Goal: Task Accomplishment & Management: Use online tool/utility

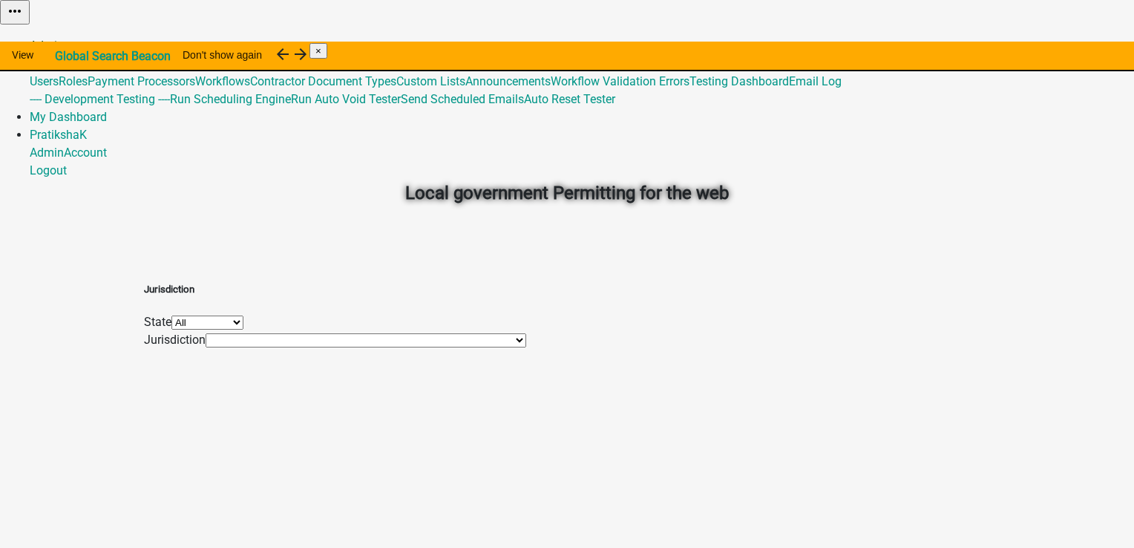
click at [64, 39] on link "Admin" at bounding box center [47, 46] width 34 height 14
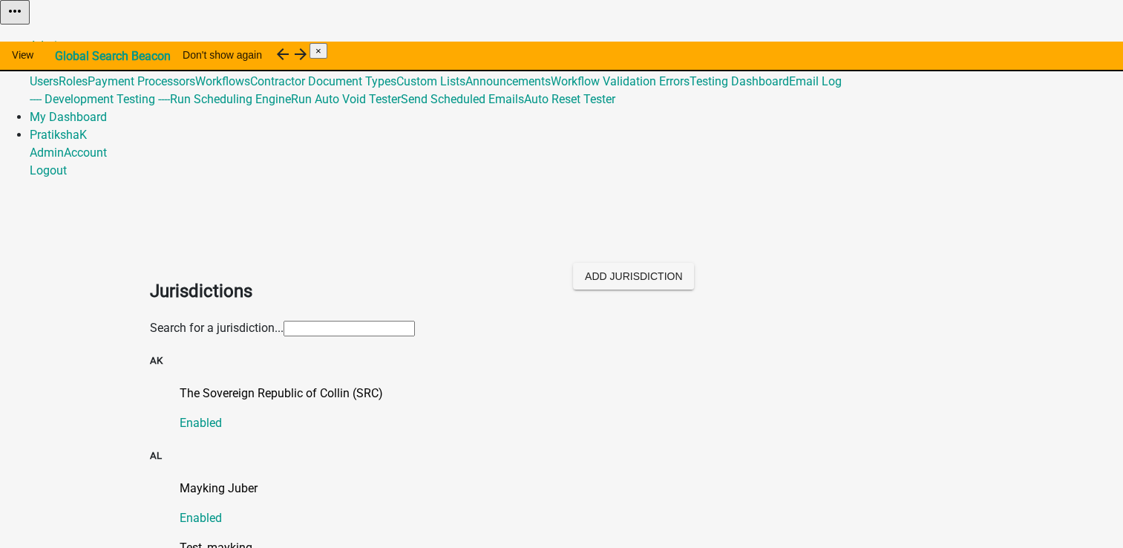
click at [328, 319] on div "Search for a jurisdiction..." at bounding box center [562, 328] width 824 height 18
click at [332, 321] on input "text" at bounding box center [349, 329] width 131 height 16
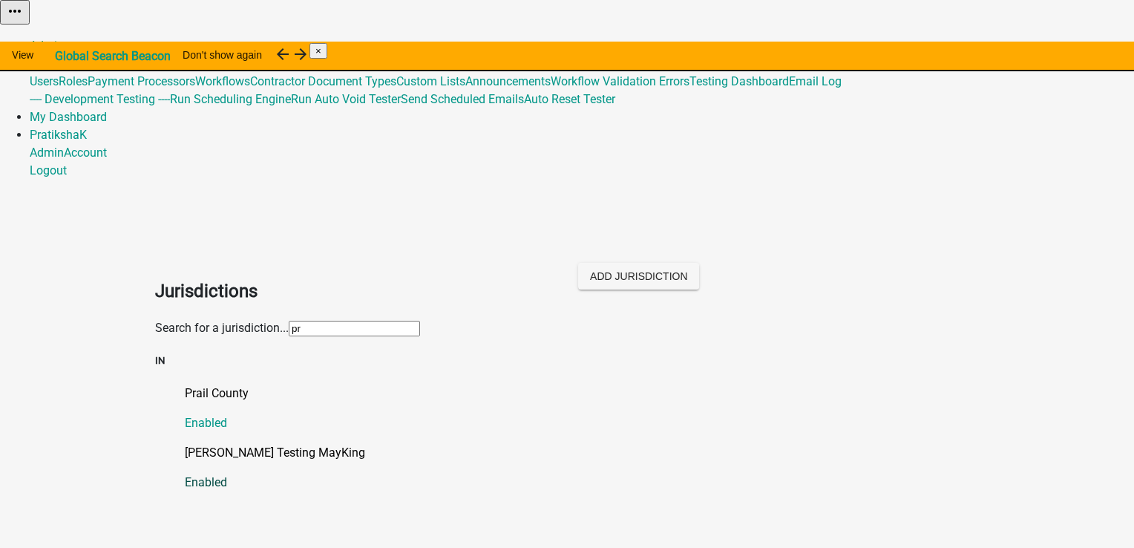
type input "pr"
click at [214, 444] on p "[PERSON_NAME] Testing MayKing" at bounding box center [582, 453] width 794 height 18
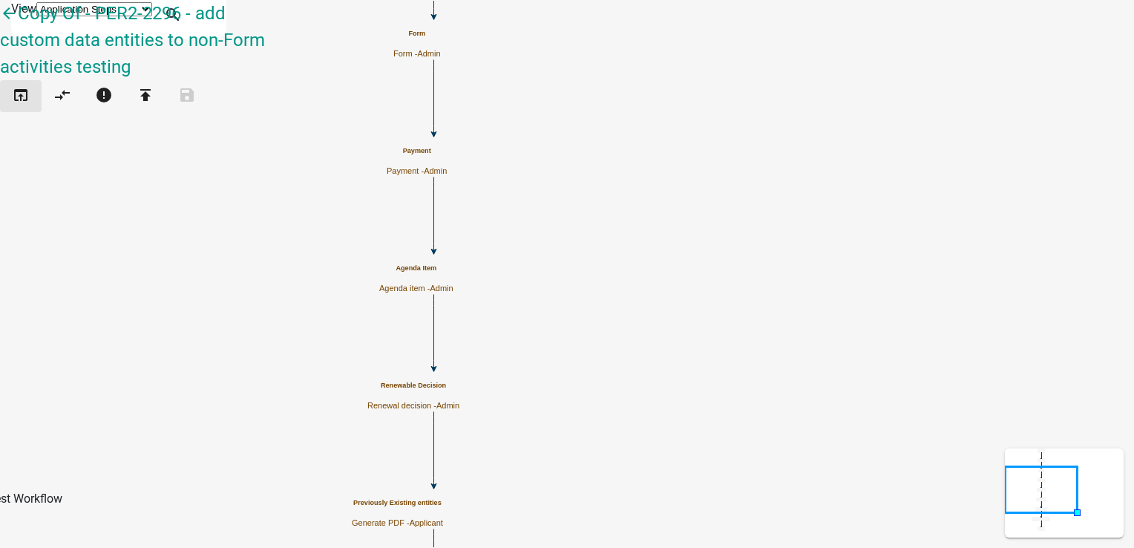
click at [28, 86] on icon "open_in_browser" at bounding box center [21, 96] width 18 height 21
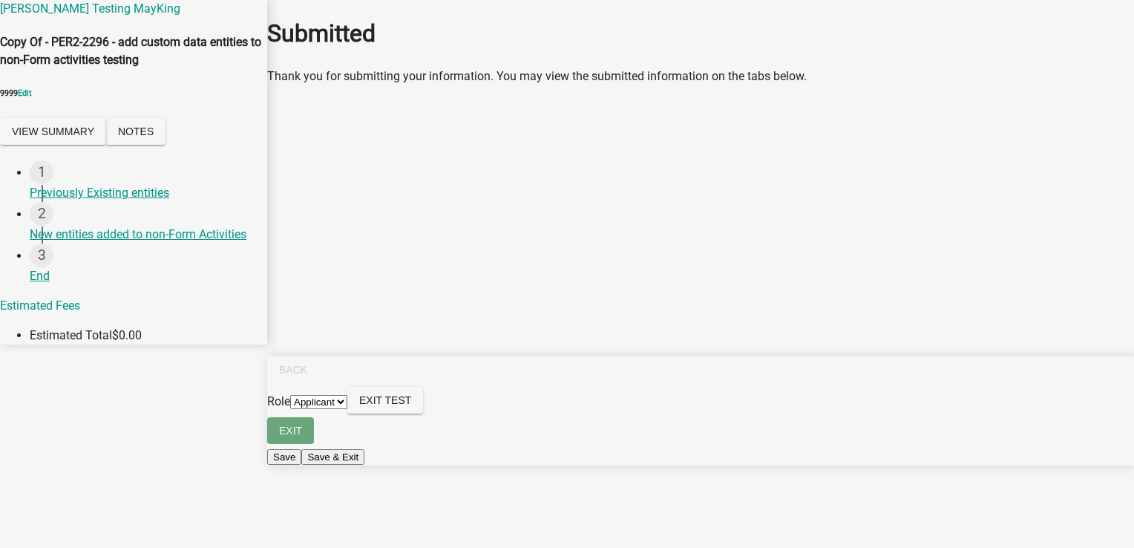
click at [347, 409] on select "Applicant Admin" at bounding box center [318, 402] width 57 height 14
select select "224ee69f-a489-44c5-a1d9-1833db8d0b63"
click at [347, 409] on select "Applicant Admin" at bounding box center [318, 402] width 57 height 14
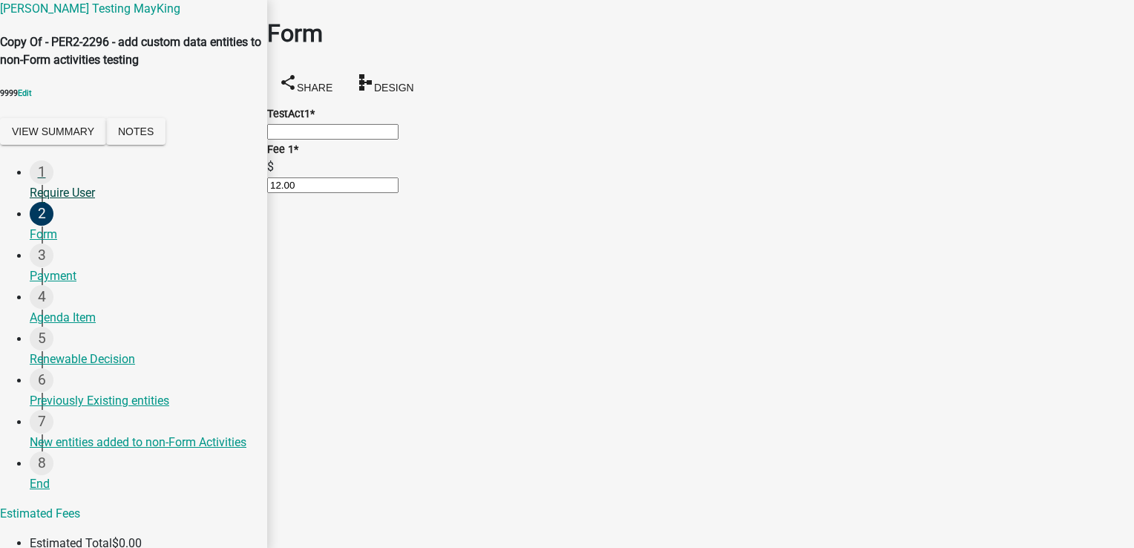
click at [79, 202] on div "Require User" at bounding box center [143, 193] width 226 height 18
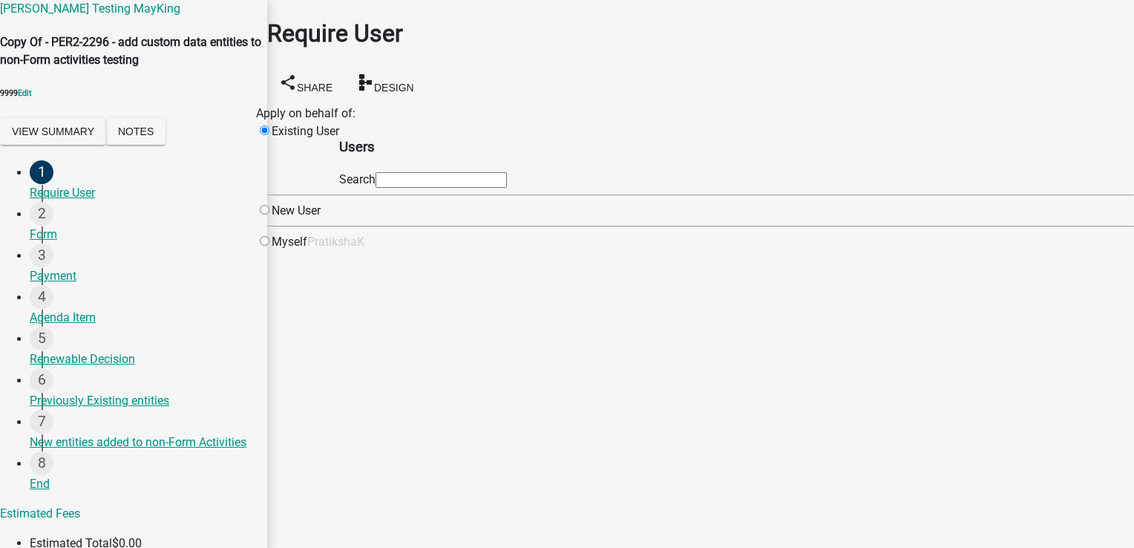
click at [307, 251] on div "Myself" at bounding box center [281, 242] width 51 height 18
click at [269, 246] on input "radio" at bounding box center [265, 241] width 10 height 10
radio input "true"
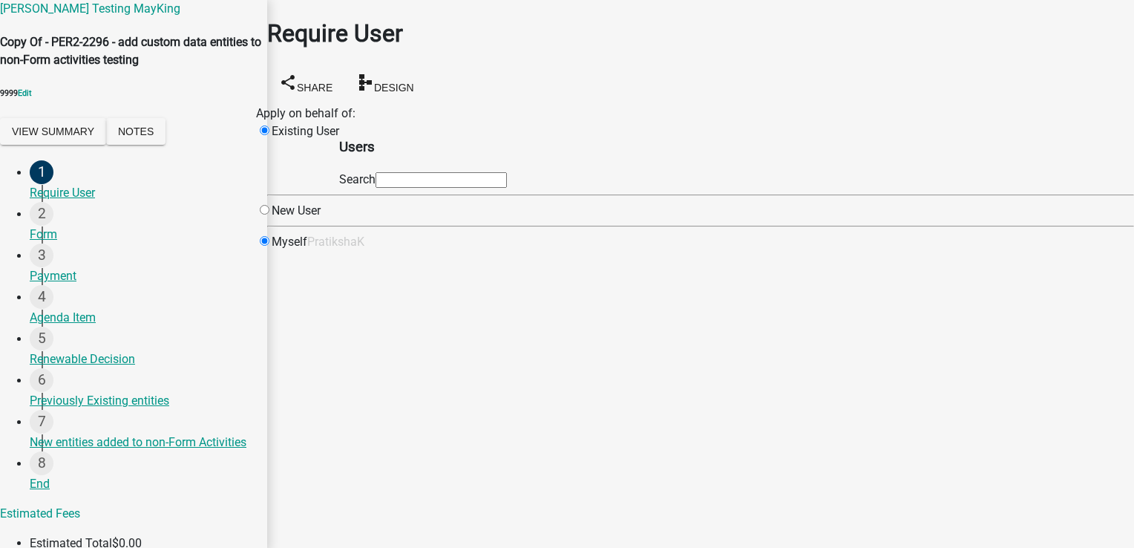
radio input "false"
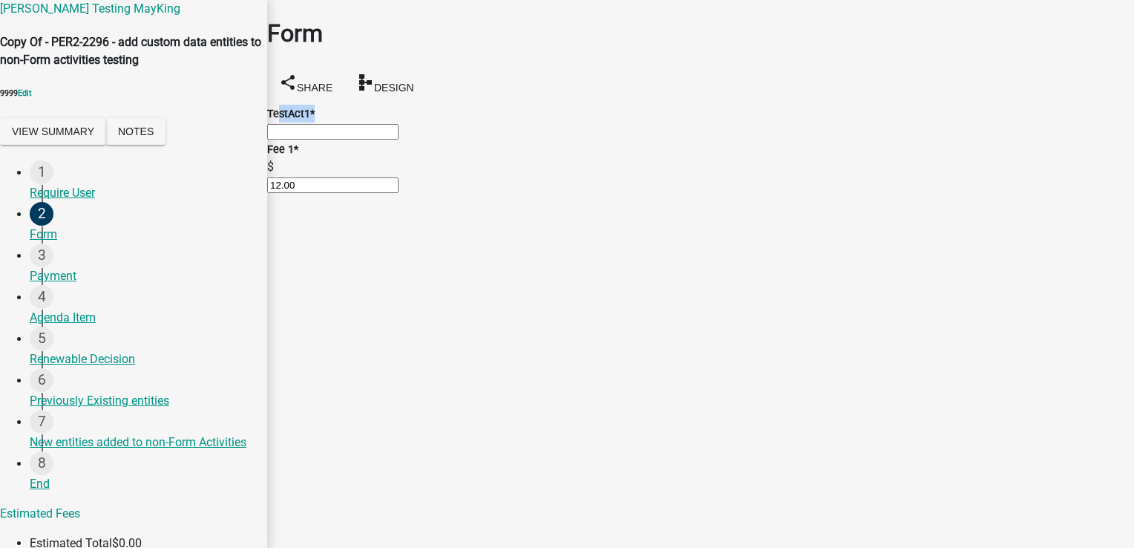
drag, startPoint x: 288, startPoint y: 115, endPoint x: 396, endPoint y: 114, distance: 107.6
click at [396, 114] on div "TestAct1 *" at bounding box center [700, 114] width 867 height 18
drag, startPoint x: 396, startPoint y: 114, endPoint x: 365, endPoint y: 139, distance: 39.1
click at [365, 139] on input "TestAct1 *" at bounding box center [332, 132] width 131 height 16
type input "Test_Prat123"
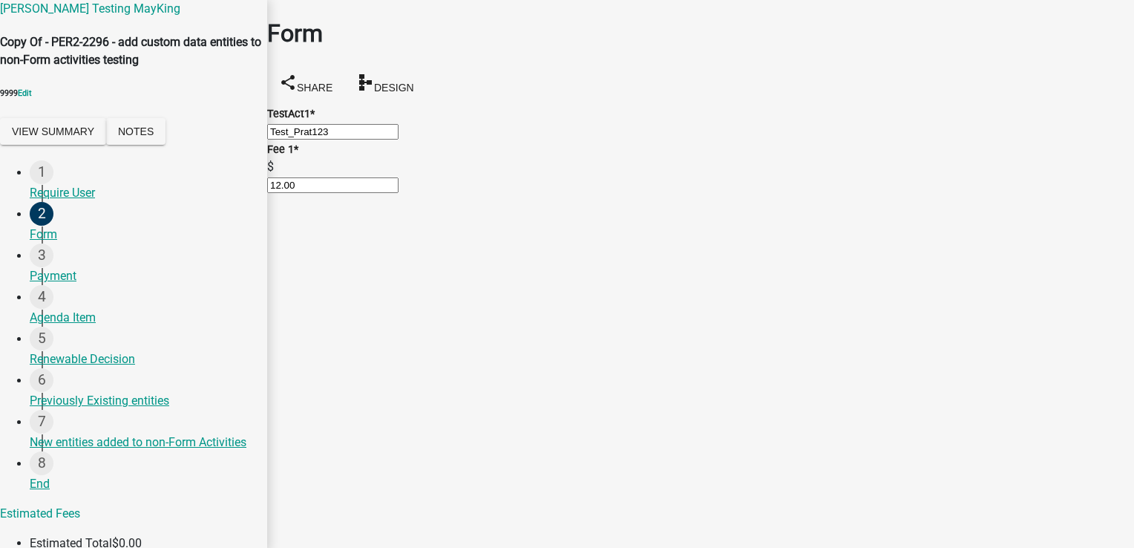
select select "2: 1"
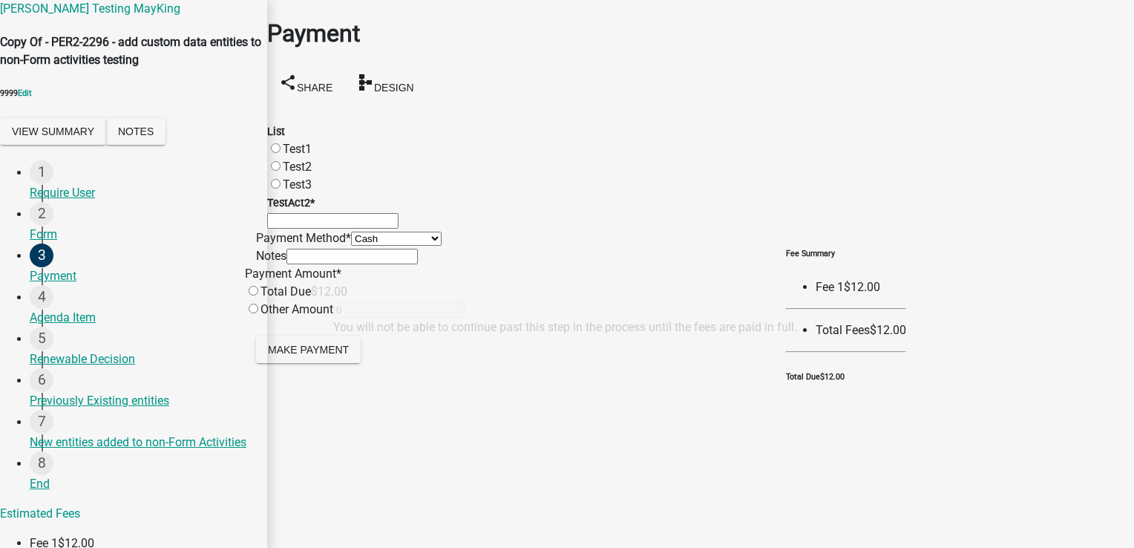
click at [286, 142] on label "Test1" at bounding box center [297, 149] width 29 height 14
click at [281, 143] on input "Test1" at bounding box center [276, 148] width 10 height 10
radio input "true"
click at [351, 229] on input "TestAct2 *" at bounding box center [332, 221] width 131 height 16
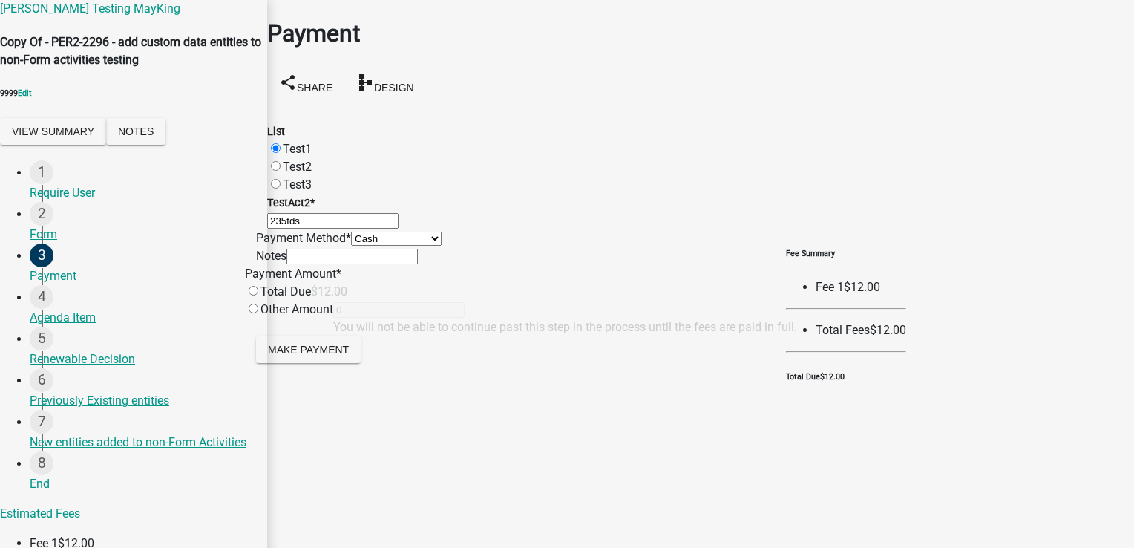
type input "235tds"
click at [351, 246] on select "Credit Card POS Check Cash" at bounding box center [396, 239] width 91 height 14
click at [539, 194] on wm-data-entity-input "TestAct2 * 235tds" at bounding box center [700, 212] width 867 height 36
click at [409, 245] on select "Credit Card POS Check Cash" at bounding box center [396, 239] width 91 height 14
click at [537, 105] on wm-data-entity-input "List Test1 Test2 Test3" at bounding box center [700, 149] width 867 height 89
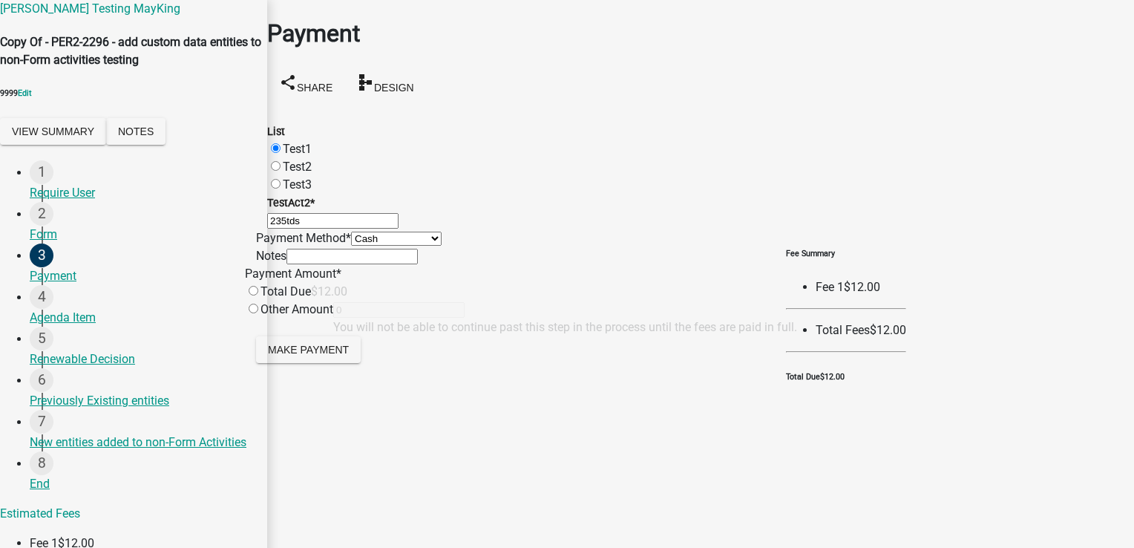
click at [399, 245] on select "Credit Card POS Check Cash" at bounding box center [396, 239] width 91 height 14
click at [418, 264] on input "text" at bounding box center [351, 257] width 131 height 16
type input "tesst notes"
click at [258, 295] on input "radio" at bounding box center [254, 291] width 10 height 10
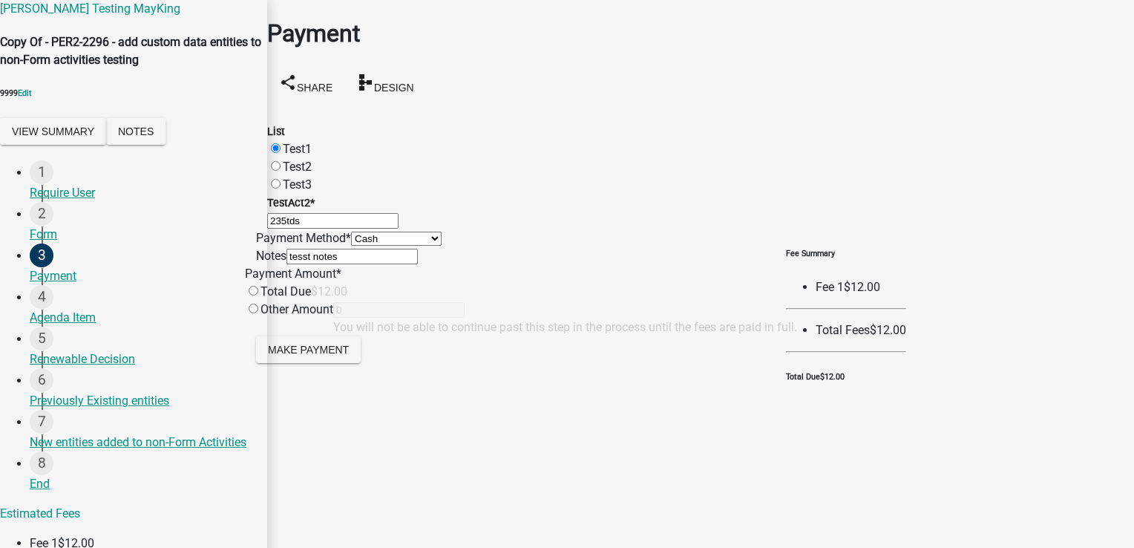
radio input "true"
type input "12"
click at [327, 355] on span "Make Payment" at bounding box center [308, 349] width 81 height 12
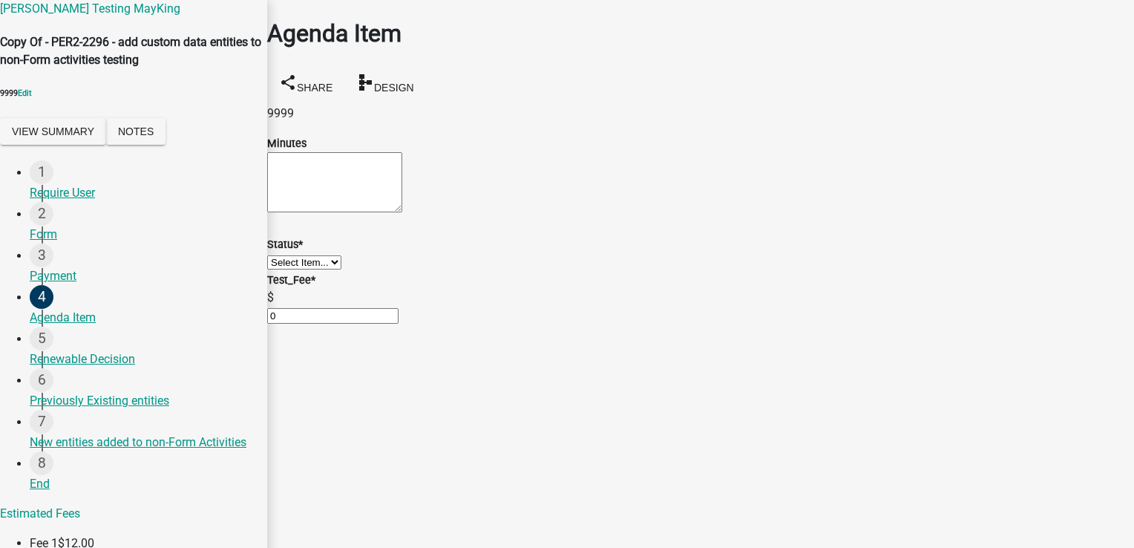
click at [402, 184] on textarea "Minutes" at bounding box center [334, 182] width 135 height 60
type textarea "test minutes"
click at [305, 269] on select "Select Item... Unheard Tabled Approved Denied" at bounding box center [304, 262] width 74 height 14
click at [285, 269] on select "Select Item... Unheard Tabled Approved Denied" at bounding box center [304, 262] width 74 height 14
select select "7218954d-768a-499c-aa74-b50d995bb455"
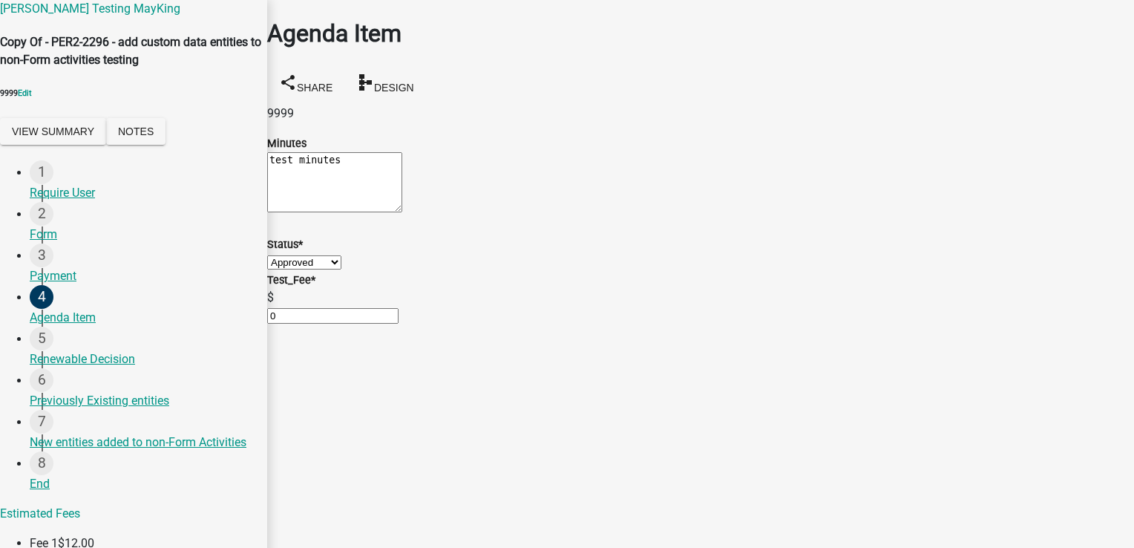
click at [399, 324] on input "0" at bounding box center [332, 316] width 131 height 16
click at [341, 269] on select "Select Item... Unheard Tabled Approved Denied" at bounding box center [304, 262] width 74 height 14
click at [285, 269] on select "Select Item... Unheard Tabled Approved Denied" at bounding box center [304, 262] width 74 height 14
click at [399, 324] on input "0" at bounding box center [332, 316] width 131 height 16
type input "14"
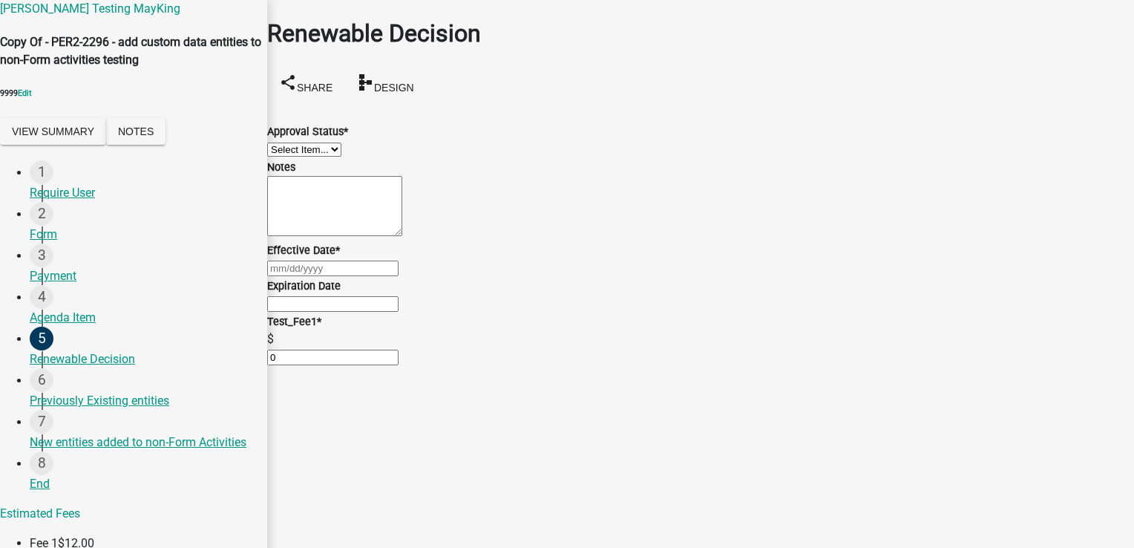
click at [341, 150] on select "Select Item... Approved Denied" at bounding box center [304, 149] width 74 height 14
click at [285, 142] on select "Select Item... Approved Denied" at bounding box center [304, 149] width 74 height 14
select select "6cb19931-cd84-4d20-a24a-dce5d5383abf"
click at [402, 236] on textarea "Notes" at bounding box center [334, 206] width 135 height 60
type textarea "1233"
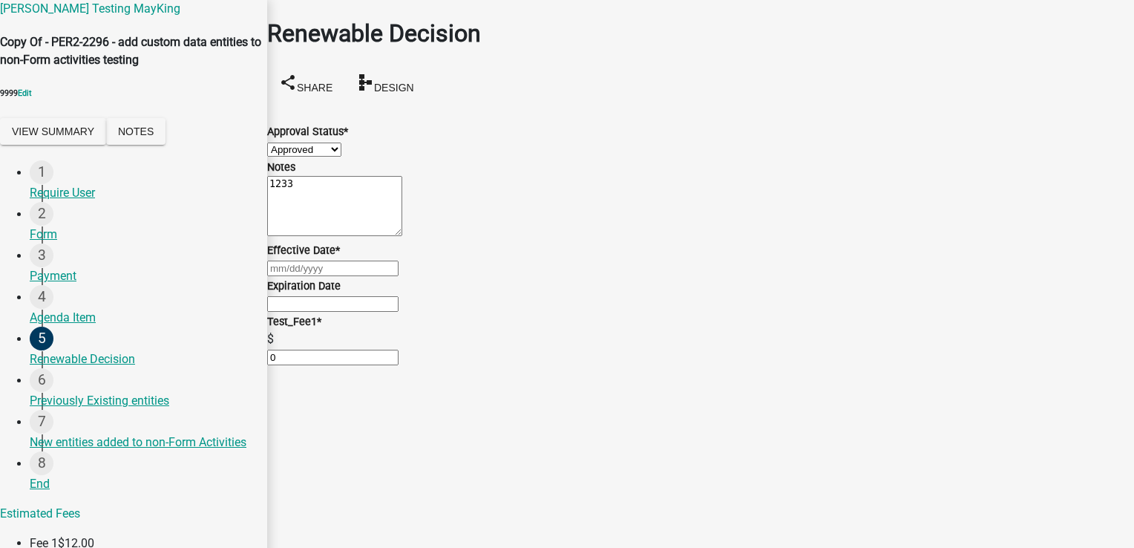
type input "[DATE]"
select select "9"
select select "2025"
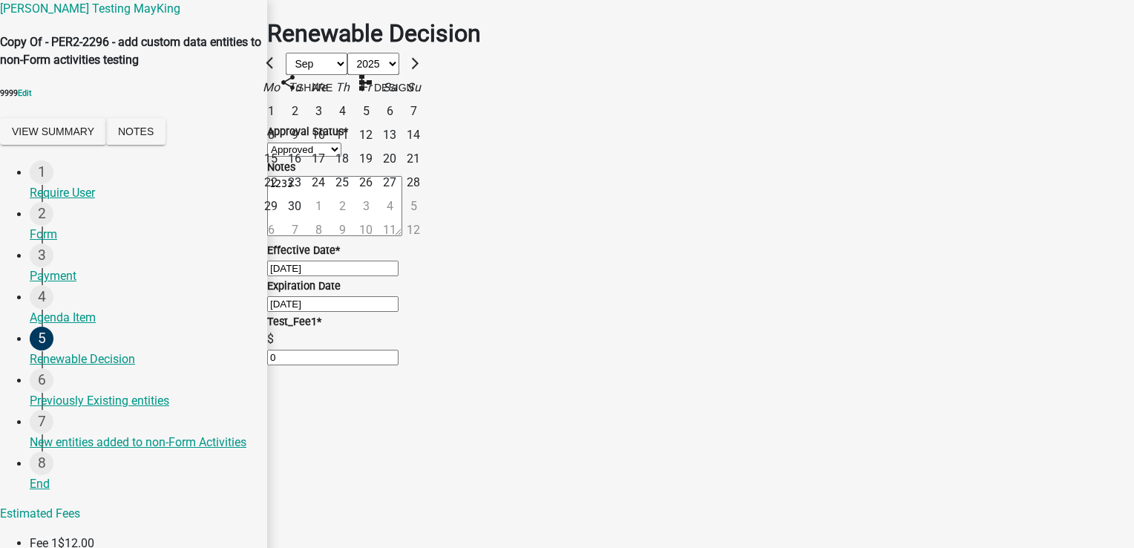
click at [307, 123] on div "2" at bounding box center [295, 111] width 24 height 24
type input "[DATE]"
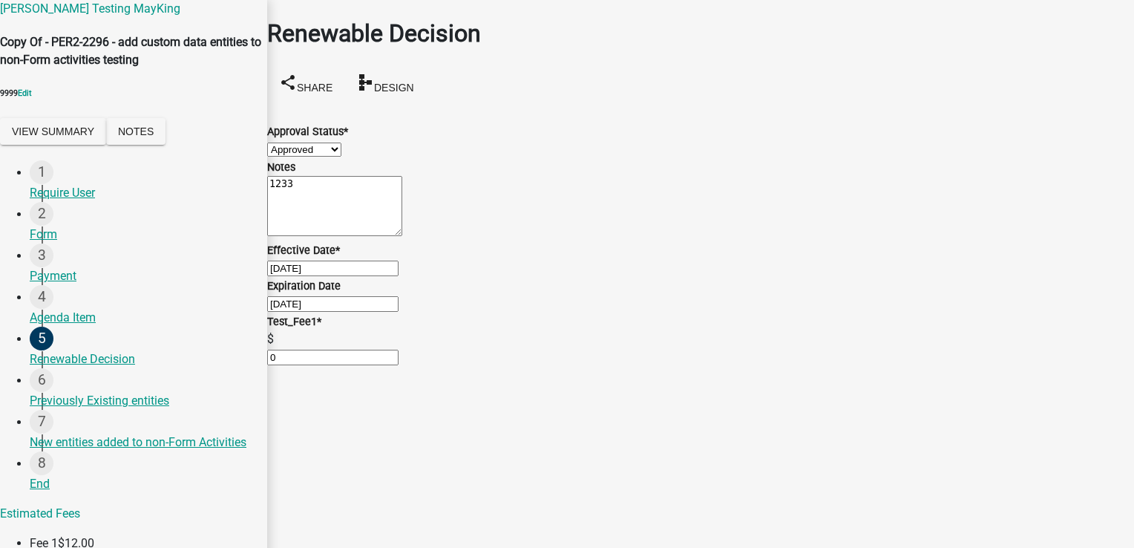
scroll to position [104, 0]
drag, startPoint x: 291, startPoint y: 318, endPoint x: 369, endPoint y: 318, distance: 77.9
click at [369, 295] on div "Expiration Date" at bounding box center [700, 286] width 867 height 18
drag, startPoint x: 369, startPoint y: 318, endPoint x: 476, endPoint y: 294, distance: 109.6
click at [436, 298] on div "Expiration Date [DATE]" at bounding box center [700, 295] width 867 height 36
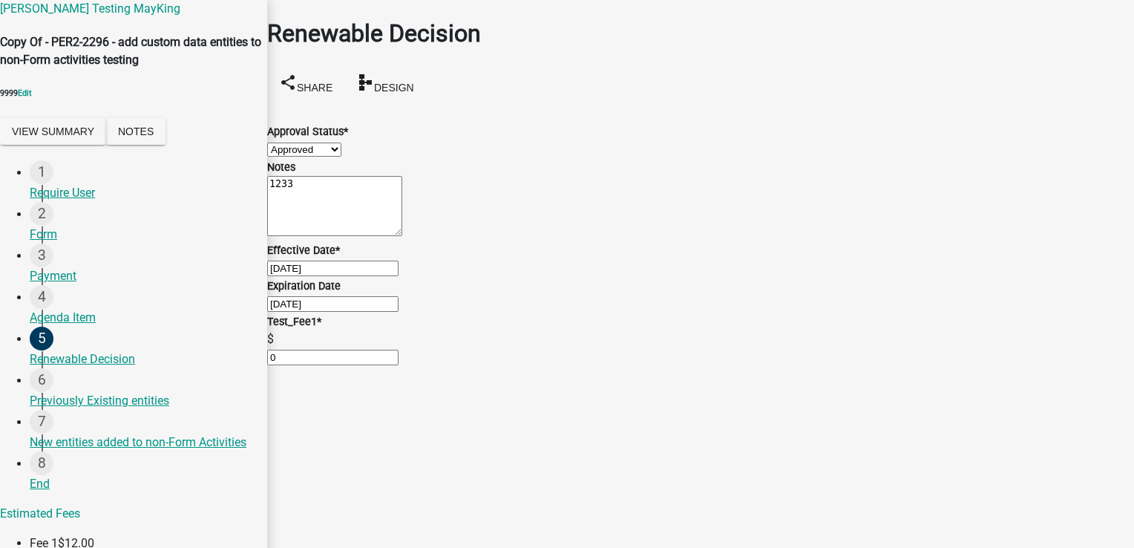
click at [399, 312] on input "[DATE]" at bounding box center [332, 304] width 131 height 16
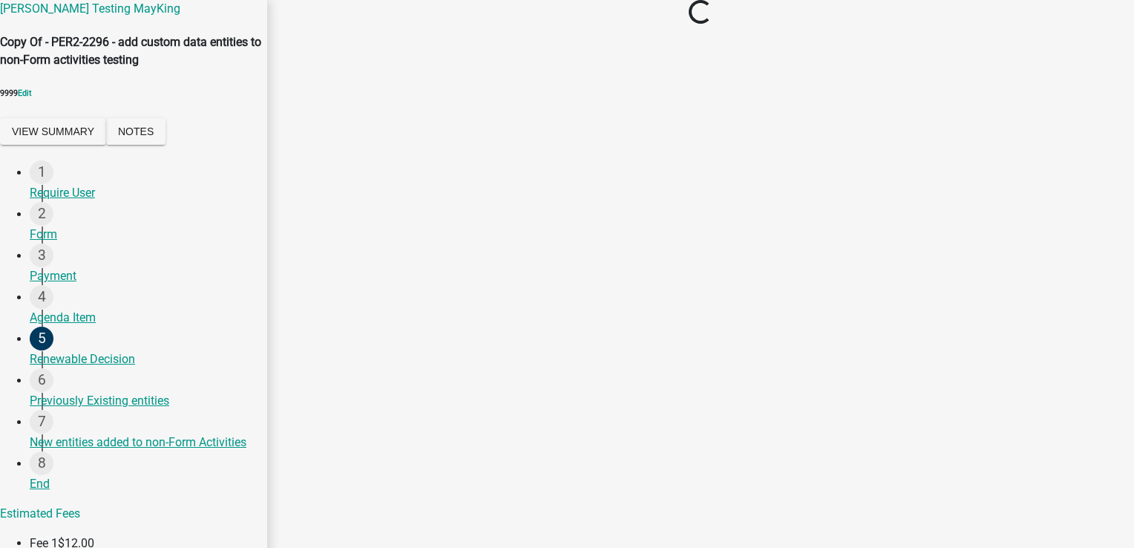
scroll to position [0, 0]
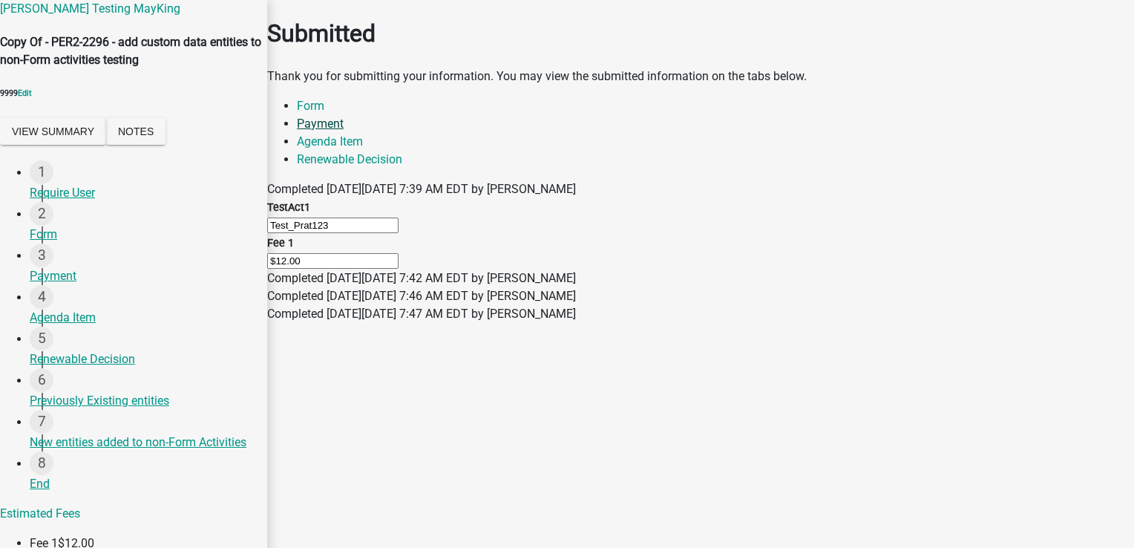
click at [344, 131] on link "Payment" at bounding box center [320, 124] width 47 height 14
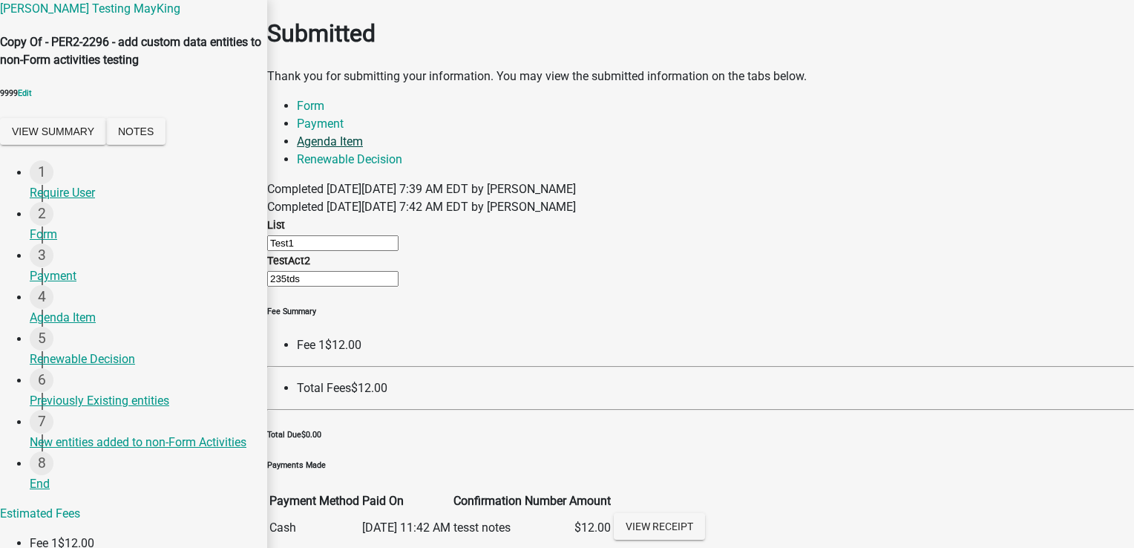
click at [363, 135] on link "Agenda Item" at bounding box center [330, 141] width 66 height 14
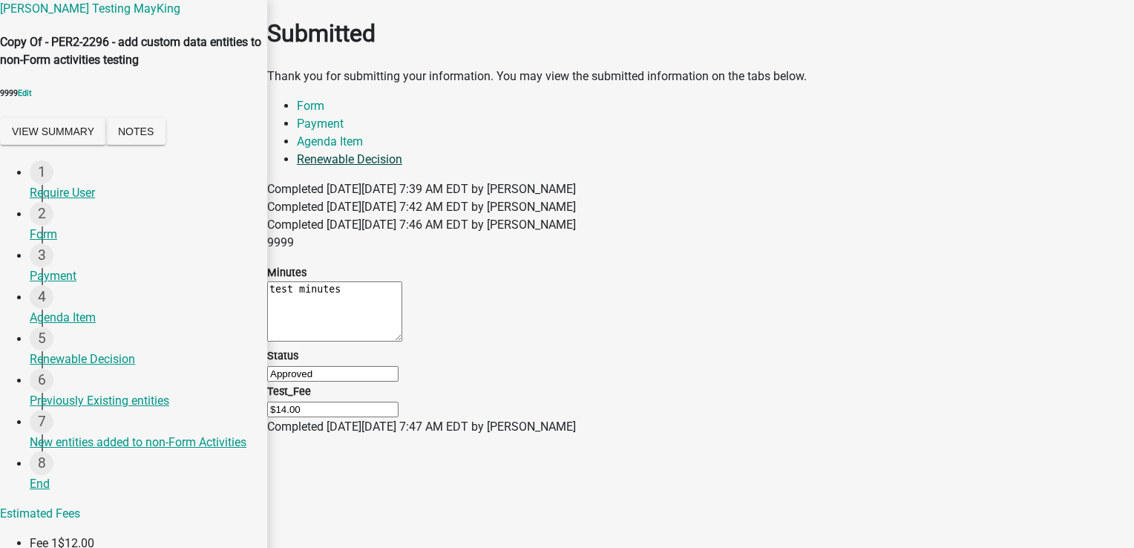
click at [402, 152] on link "Renewable Decision" at bounding box center [349, 159] width 105 height 14
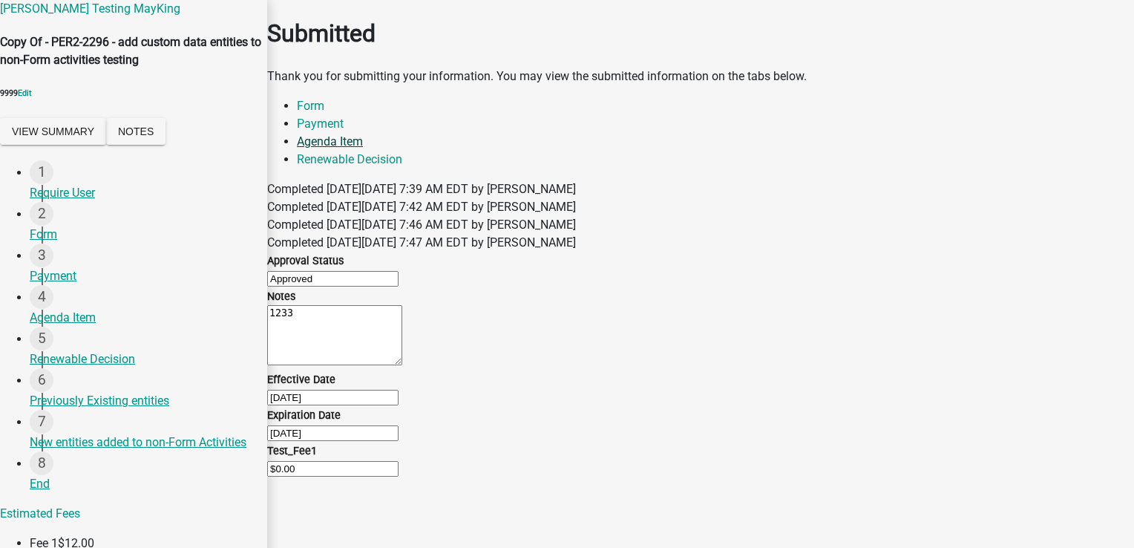
click at [363, 140] on link "Agenda Item" at bounding box center [330, 141] width 66 height 14
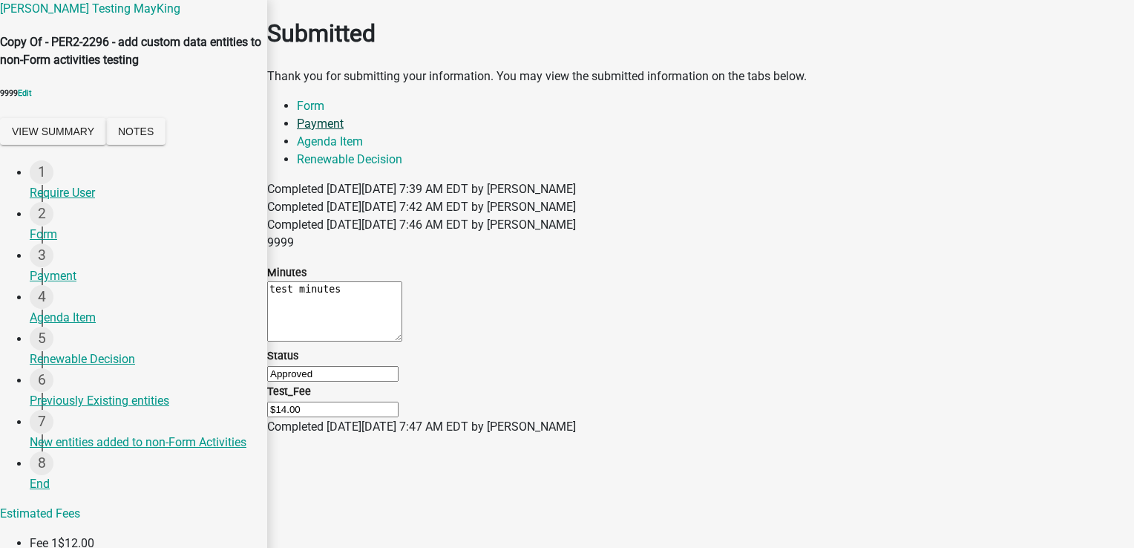
click at [330, 131] on link "Payment" at bounding box center [320, 124] width 47 height 14
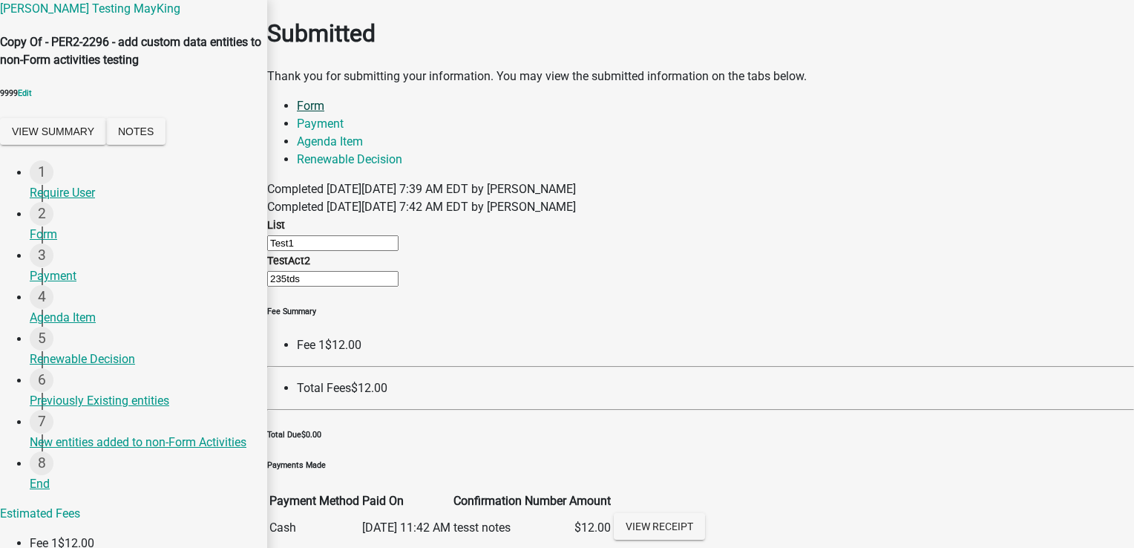
click at [311, 113] on link "Form" at bounding box center [310, 106] width 27 height 14
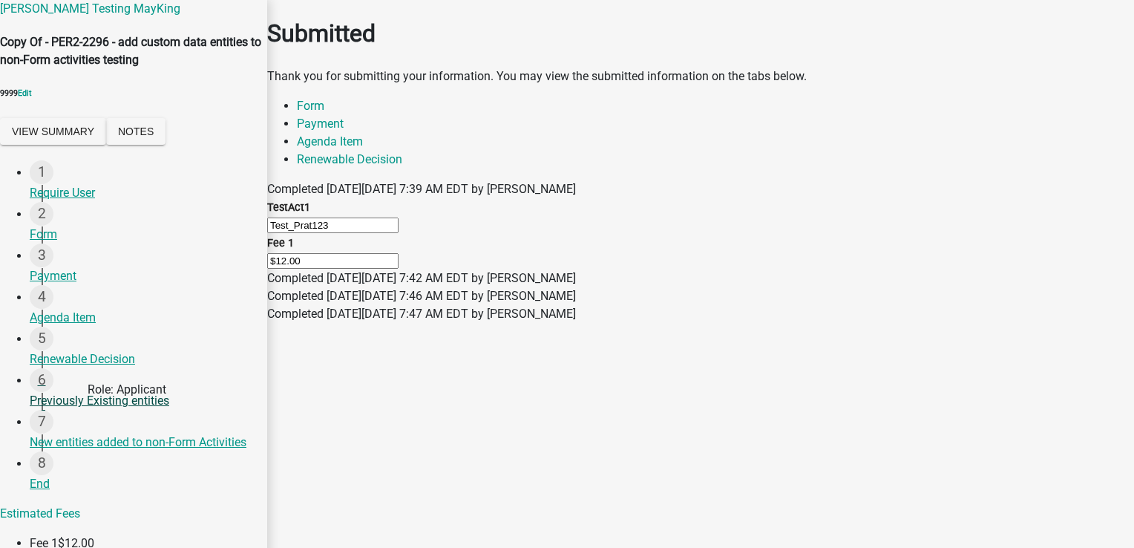
click at [63, 410] on div "Previously Existing entities" at bounding box center [143, 401] width 226 height 18
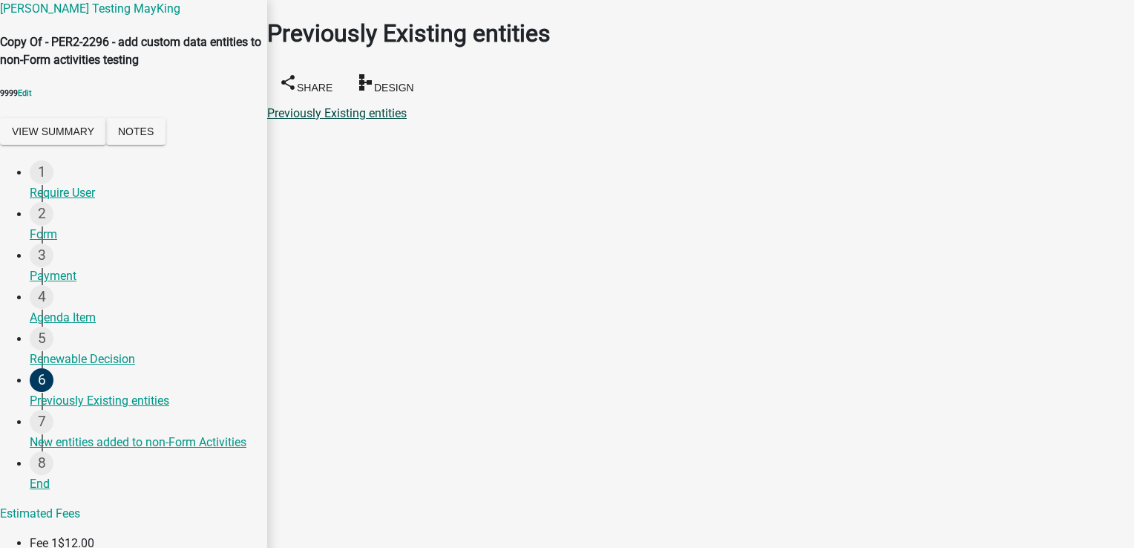
click at [399, 106] on link "Previously Existing entities" at bounding box center [337, 113] width 140 height 14
click at [414, 81] on span "Design" at bounding box center [394, 87] width 40 height 12
click at [312, 106] on link "Previously Existing entities" at bounding box center [337, 113] width 140 height 14
click at [73, 285] on div "Payment" at bounding box center [143, 276] width 226 height 18
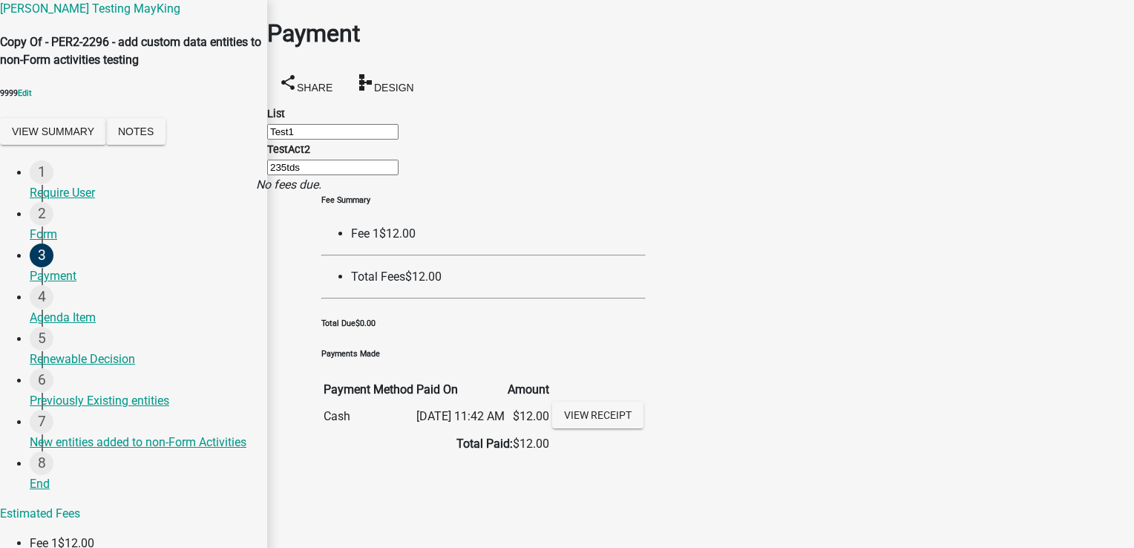
scroll to position [219, 0]
drag, startPoint x: 813, startPoint y: 332, endPoint x: 871, endPoint y: 364, distance: 65.8
click at [505, 401] on td "[DATE] 11:42 AM" at bounding box center [461, 417] width 90 height 32
click at [321, 217] on div "No fees due." at bounding box center [288, 315] width 65 height 279
click at [321, 176] on div "No fees due." at bounding box center [288, 315] width 65 height 279
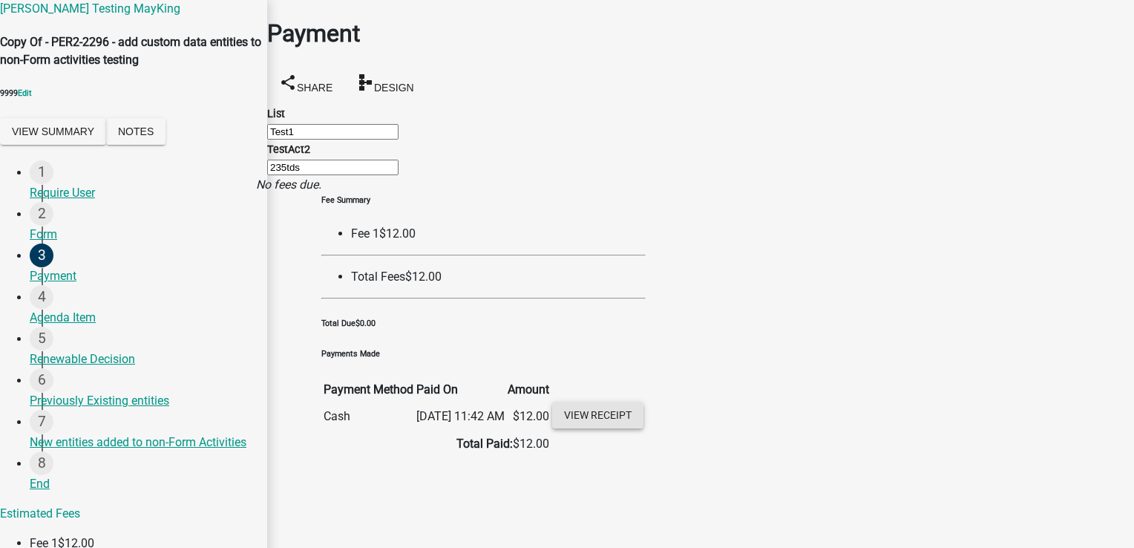
click at [643, 402] on link "View receipt" at bounding box center [597, 415] width 91 height 27
click at [72, 451] on div "New entities added to non-Form Activities" at bounding box center [143, 442] width 226 height 18
click at [60, 327] on div "Agenda Item" at bounding box center [143, 318] width 226 height 18
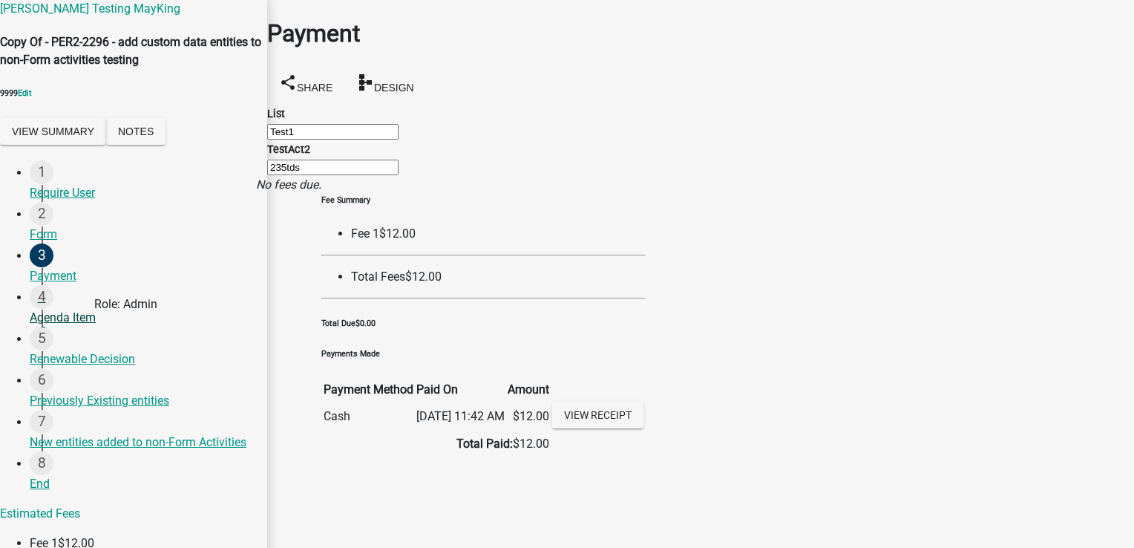
select select "7218954d-768a-499c-aa74-b50d995bb455"
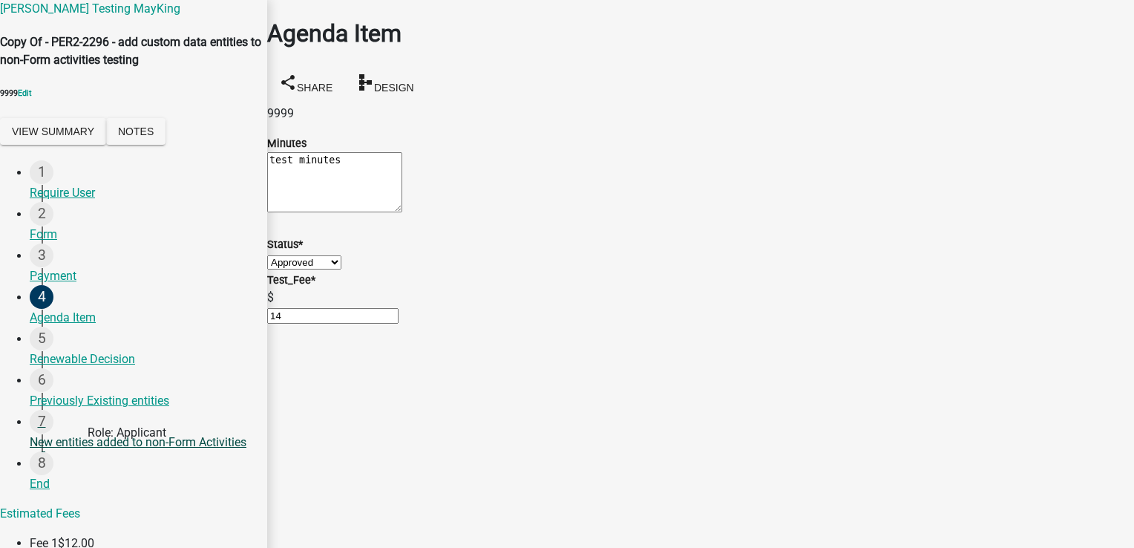
click at [76, 451] on div "New entities added to non-Form Activities" at bounding box center [143, 442] width 226 height 18
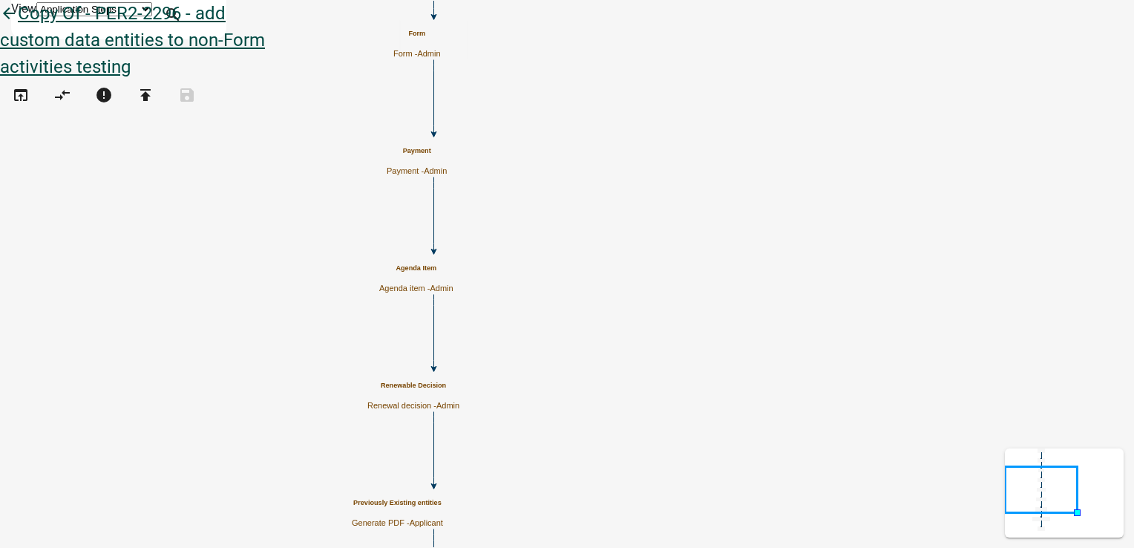
click at [18, 25] on icon "arrow_back" at bounding box center [9, 14] width 18 height 21
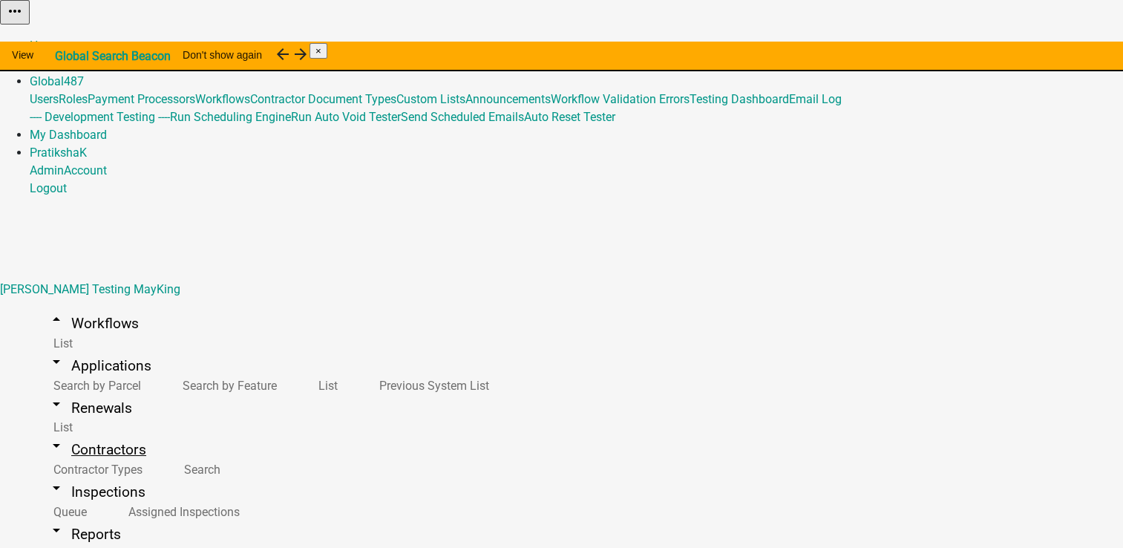
click at [90, 432] on link "arrow_drop_down Contractors" at bounding box center [97, 449] width 134 height 35
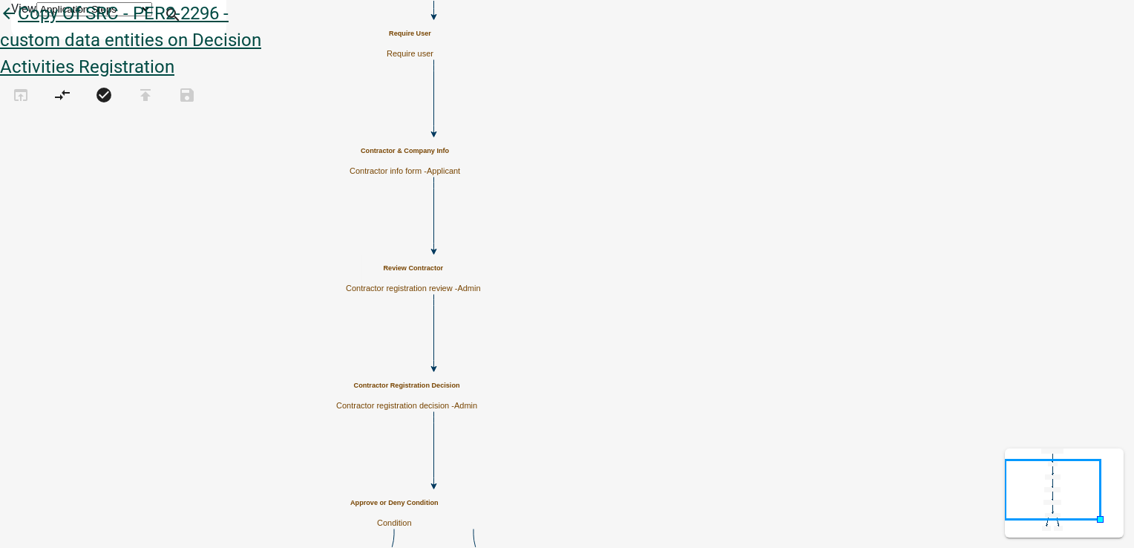
click at [18, 25] on icon "arrow_back" at bounding box center [9, 14] width 18 height 21
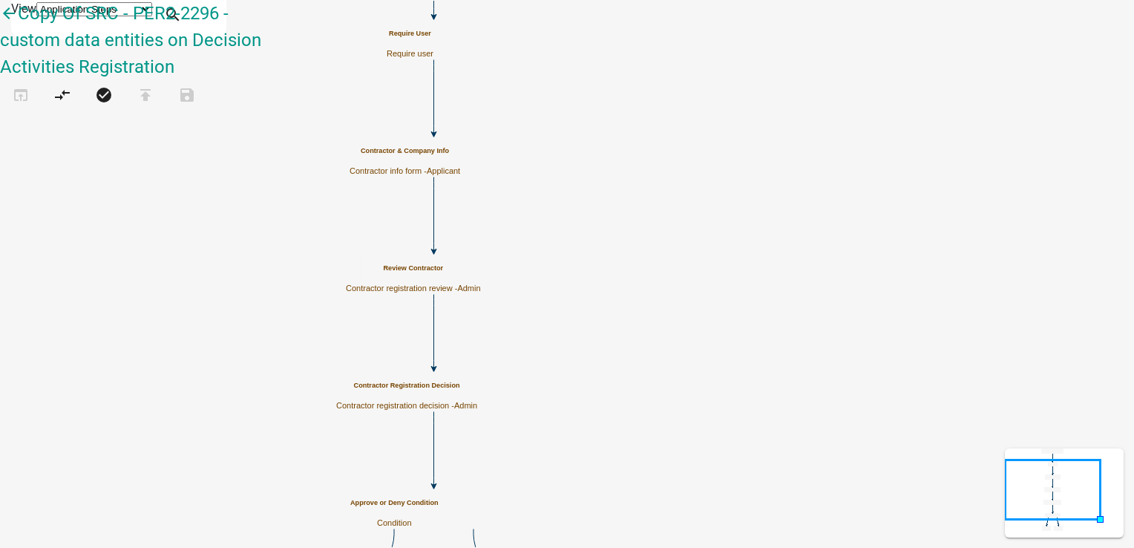
click at [368, 197] on icon "Start (Secondary Contractor Registration) Start - Applicant Approved End - Appl…" at bounding box center [567, 324] width 1133 height 647
click at [460, 166] on p "Contractor info form - Applicant" at bounding box center [405, 171] width 111 height 10
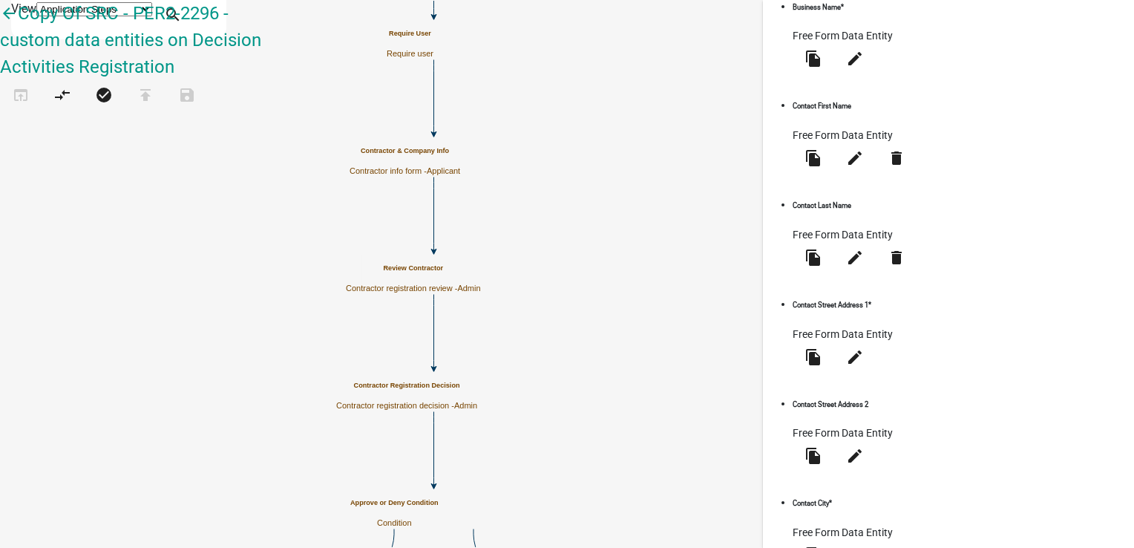
scroll to position [805, 0]
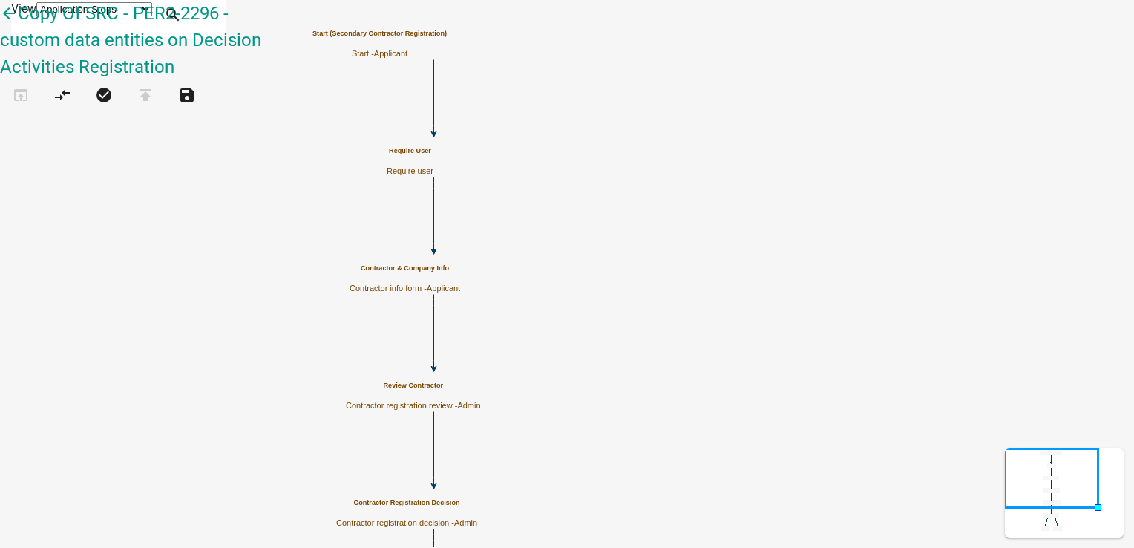
scroll to position [0, 0]
click at [460, 272] on h5 "Contractor & Company Info" at bounding box center [405, 268] width 111 height 8
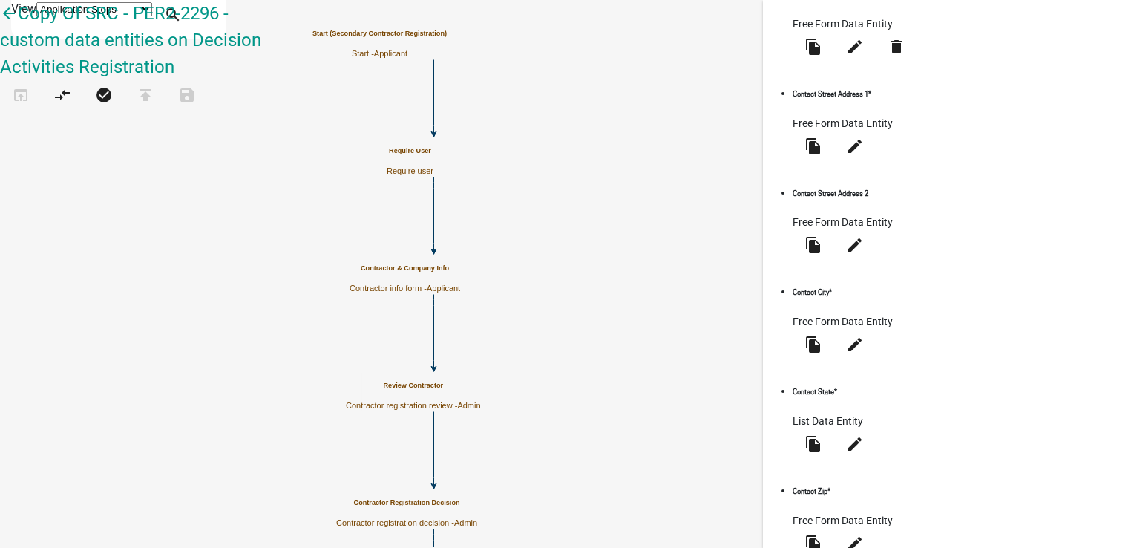
scroll to position [805, 0]
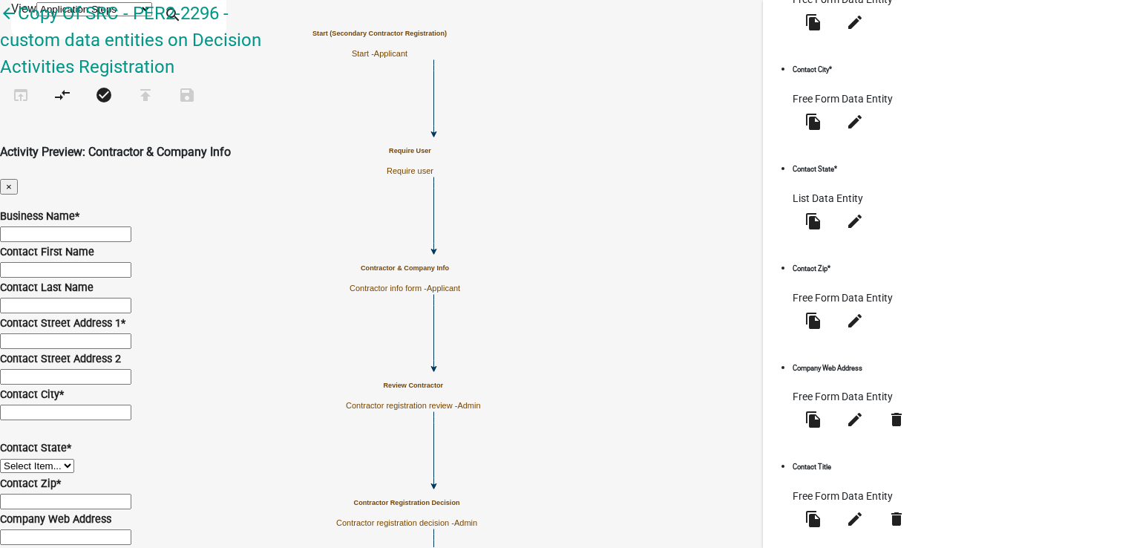
scroll to position [840, 0]
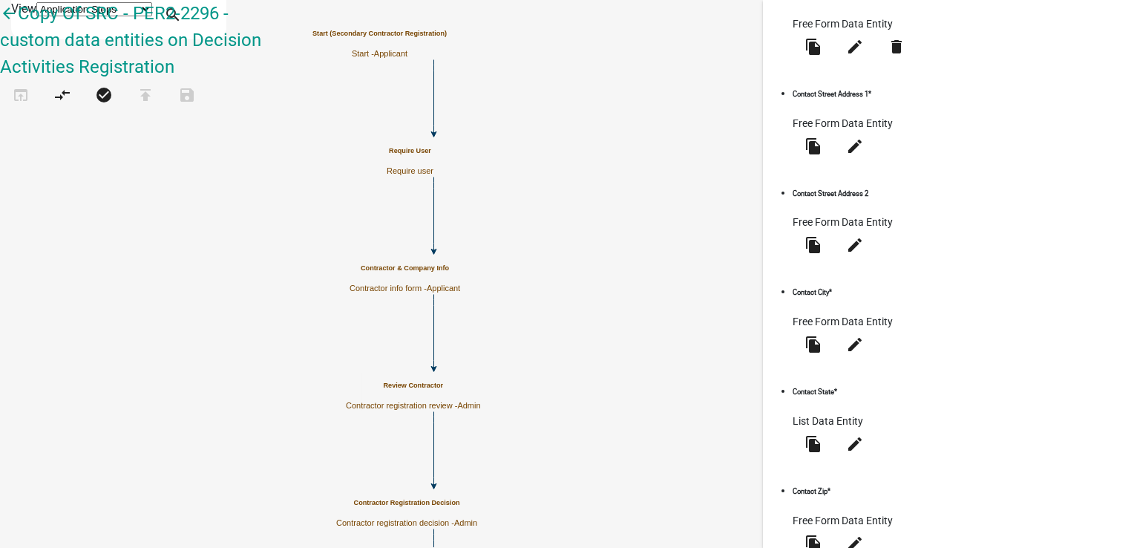
scroll to position [805, 0]
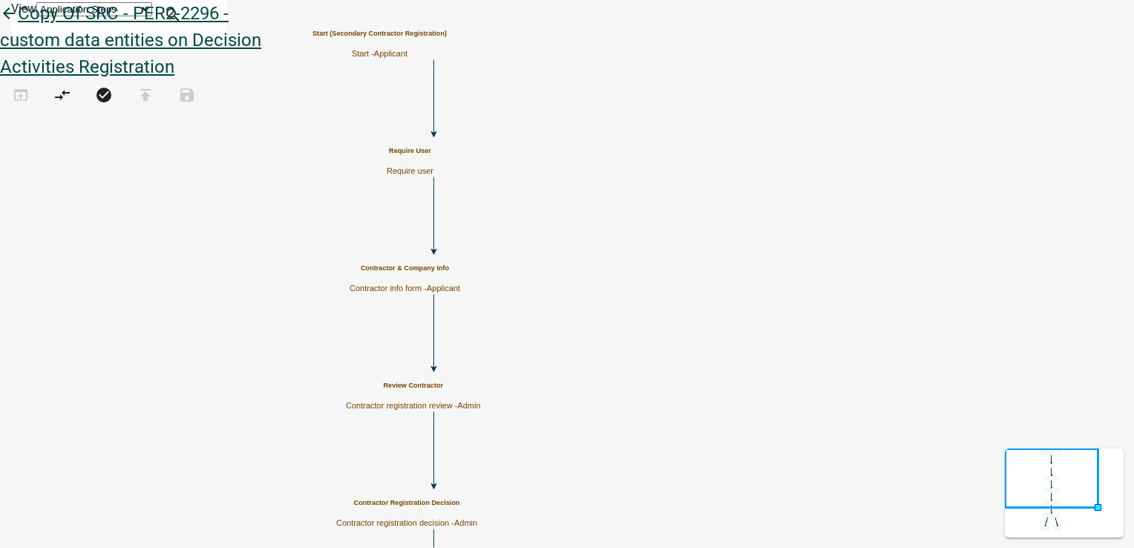
click at [18, 25] on icon "arrow_back" at bounding box center [9, 14] width 18 height 21
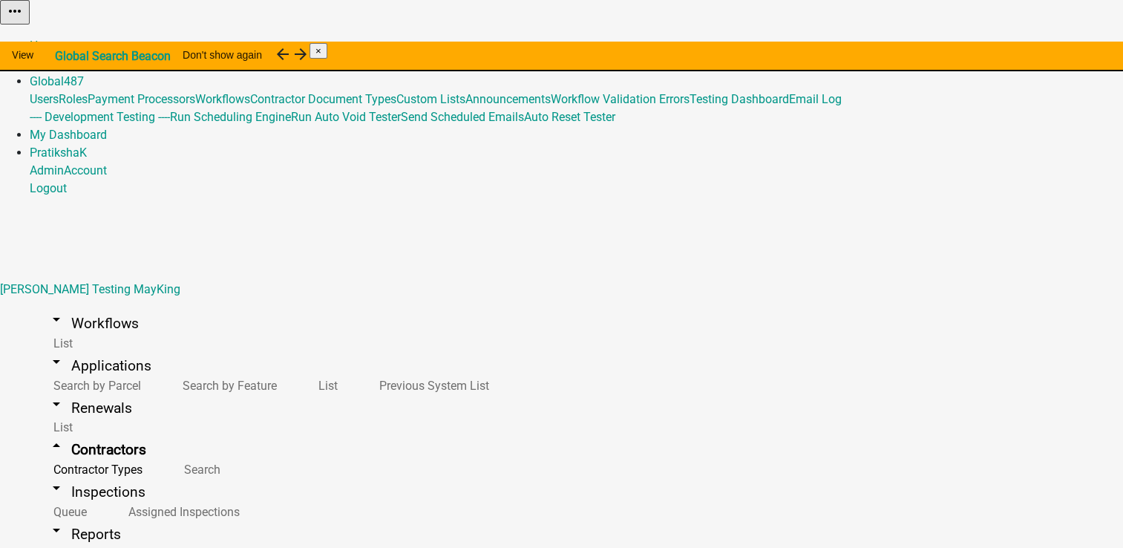
select select "2: Object"
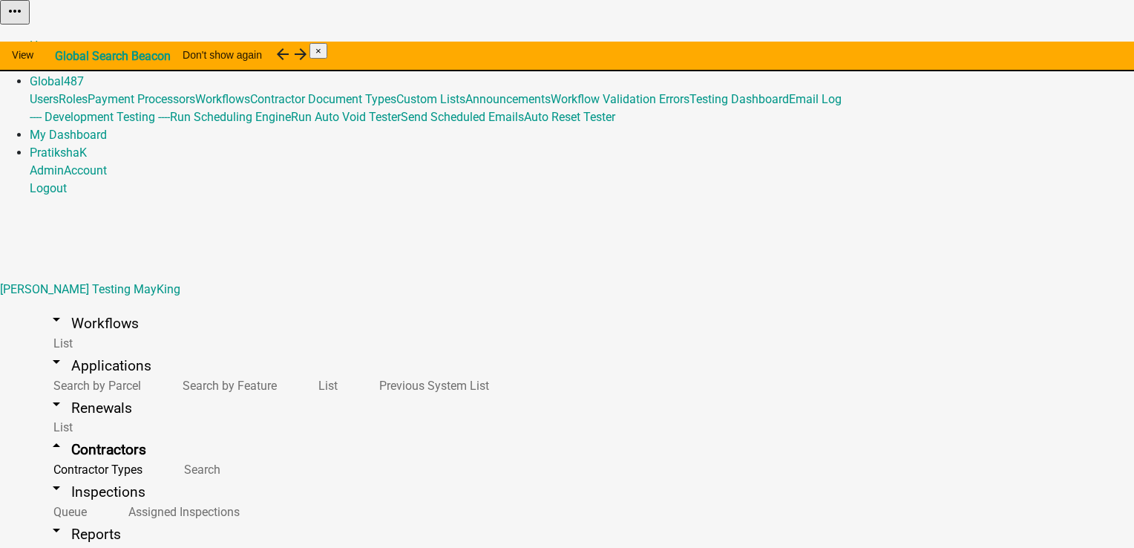
select select "IN"
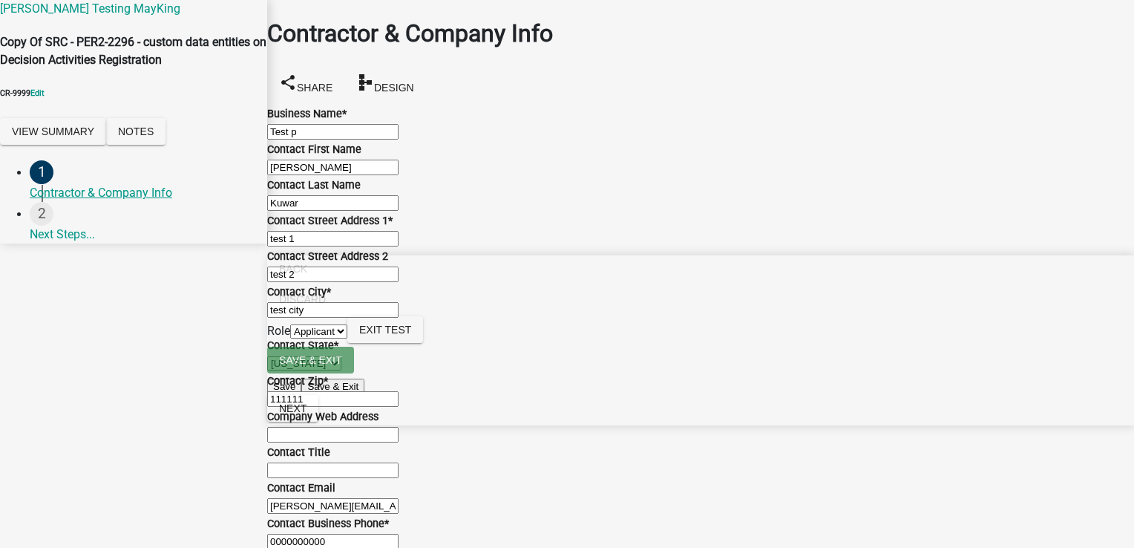
scroll to position [742, 0]
click at [347, 338] on select "Applicant Admin" at bounding box center [318, 331] width 57 height 14
select select "224ee69f-a489-44c5-a1d9-1833db8d0b63"
click at [347, 338] on select "Applicant Admin" at bounding box center [318, 331] width 57 height 14
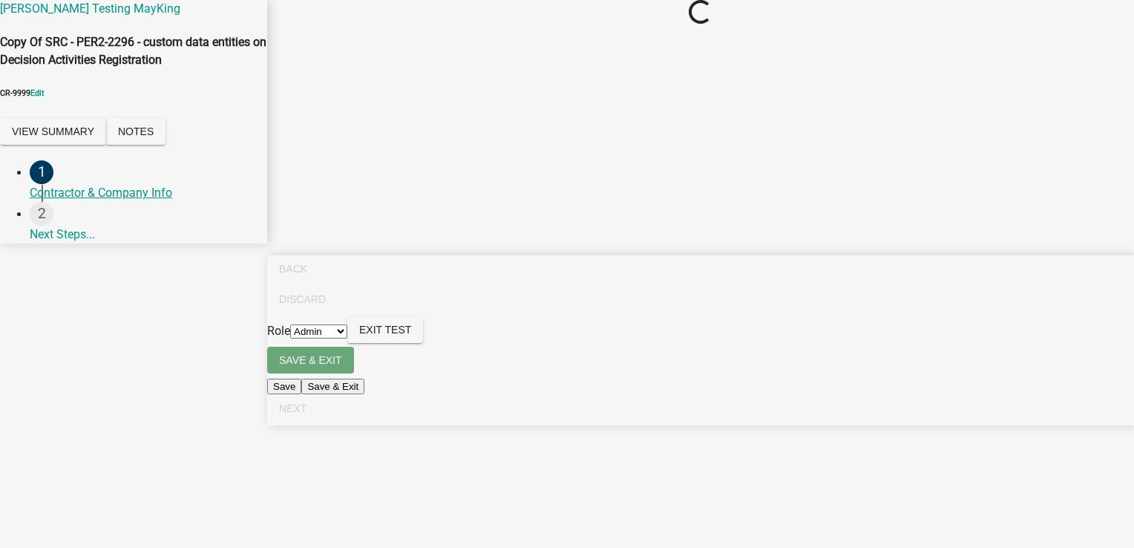
scroll to position [0, 0]
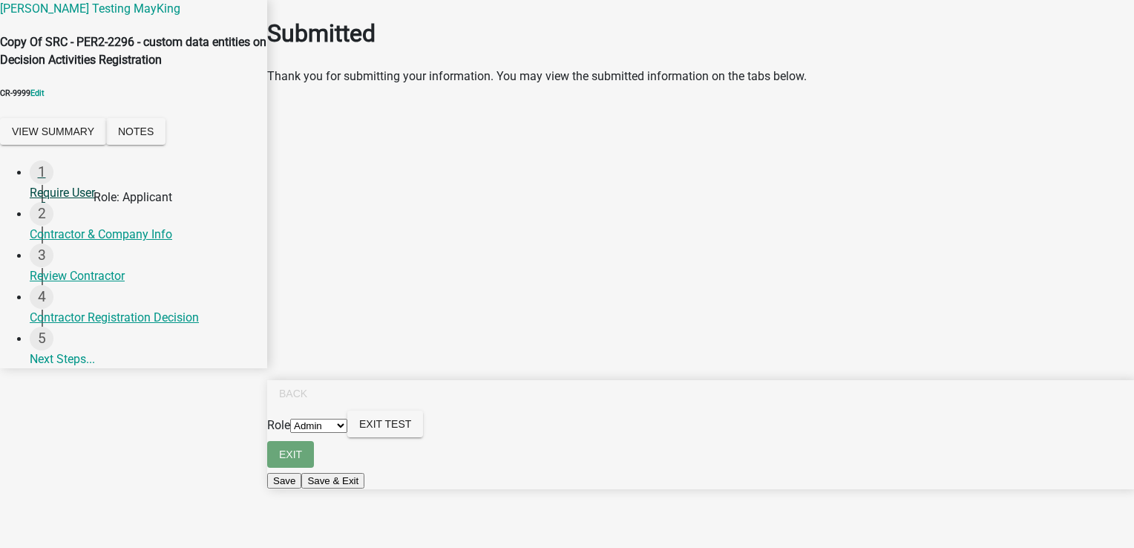
click at [79, 202] on div "Require User" at bounding box center [143, 193] width 226 height 18
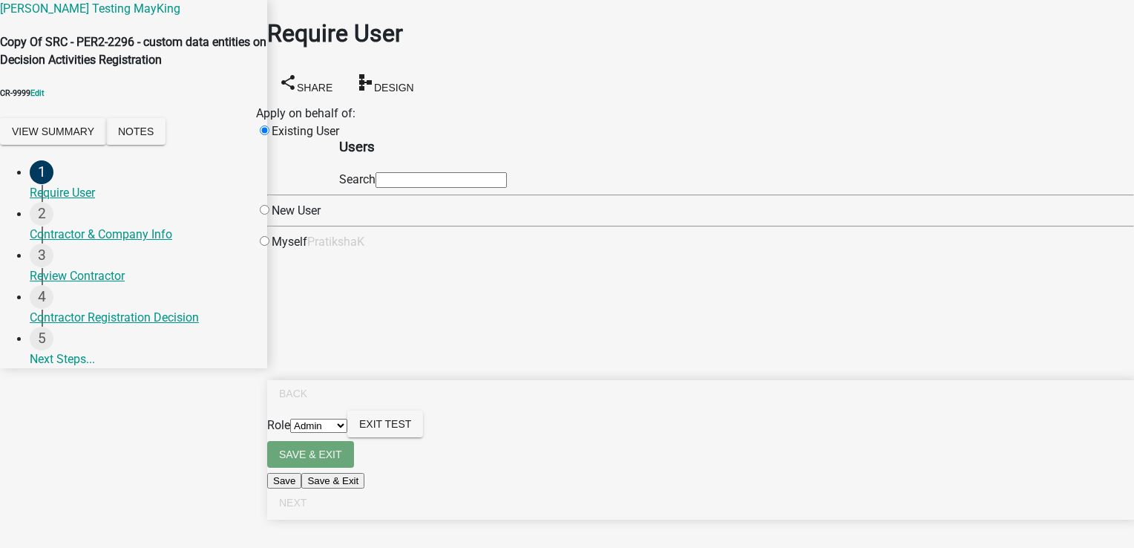
click at [269, 246] on input "radio" at bounding box center [265, 241] width 10 height 10
radio input "true"
radio input "false"
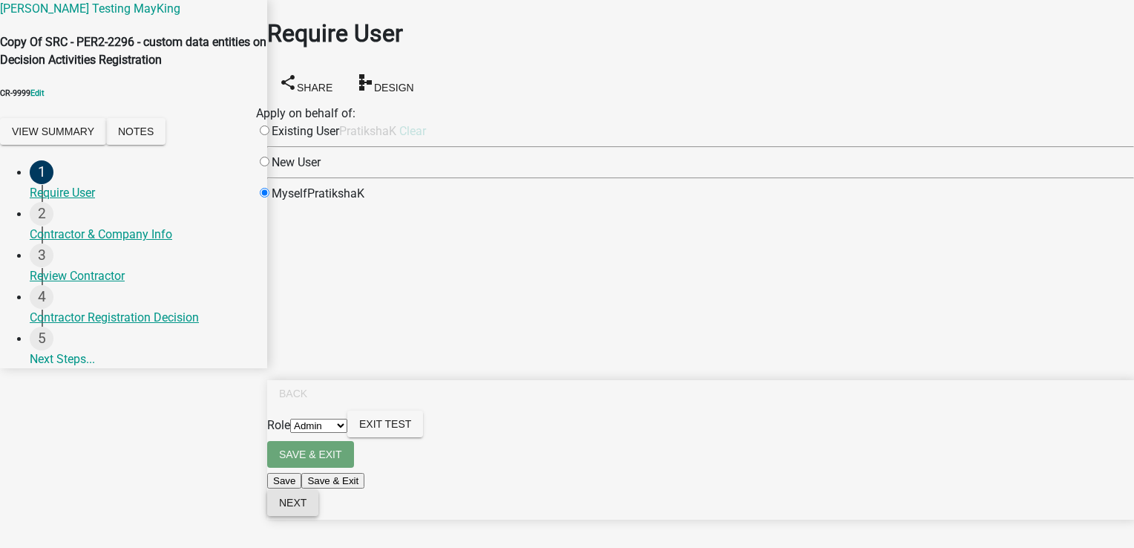
click at [307, 508] on span "Next" at bounding box center [292, 503] width 27 height 12
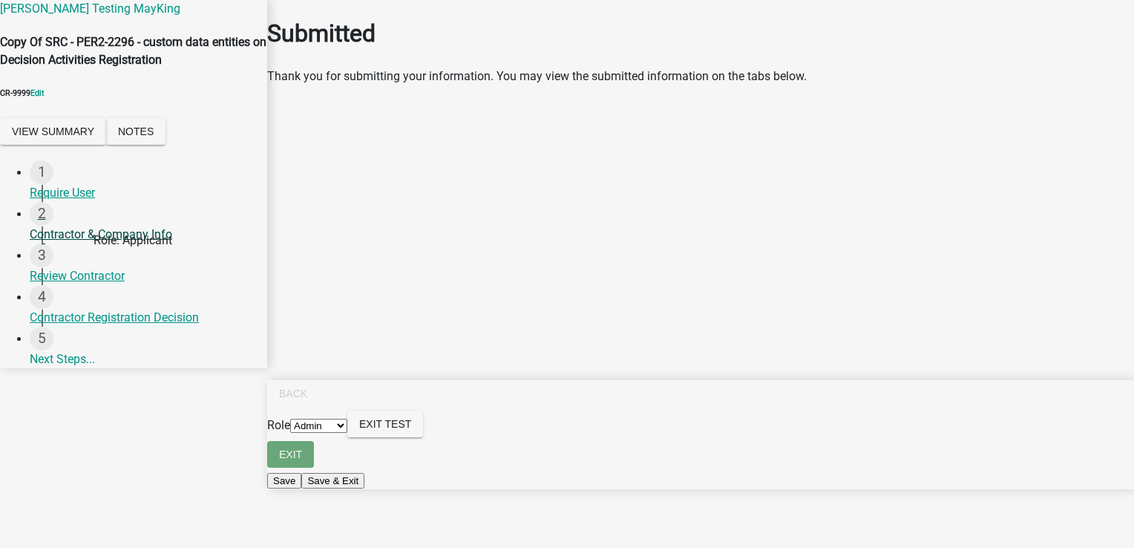
click at [114, 243] on div "Contractor & Company Info" at bounding box center [143, 235] width 226 height 18
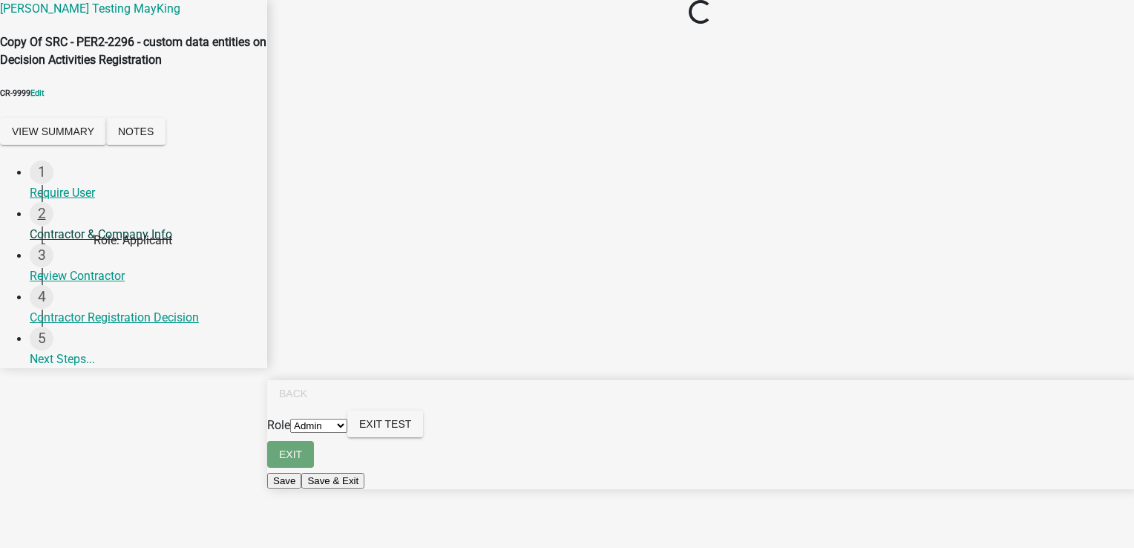
select select "IN"
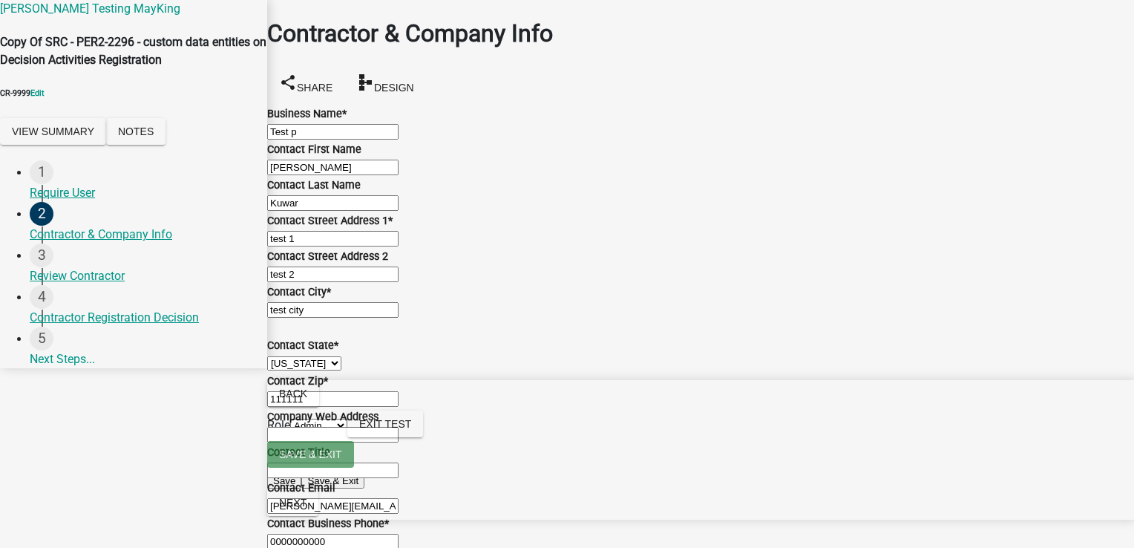
scroll to position [790, 0]
click at [76, 285] on div "Review Contractor" at bounding box center [143, 276] width 226 height 18
click at [74, 285] on div "Review Contractor" at bounding box center [143, 276] width 226 height 18
click at [59, 285] on div "Review Contractor" at bounding box center [143, 276] width 226 height 18
click at [30, 267] on div "3" at bounding box center [42, 255] width 24 height 24
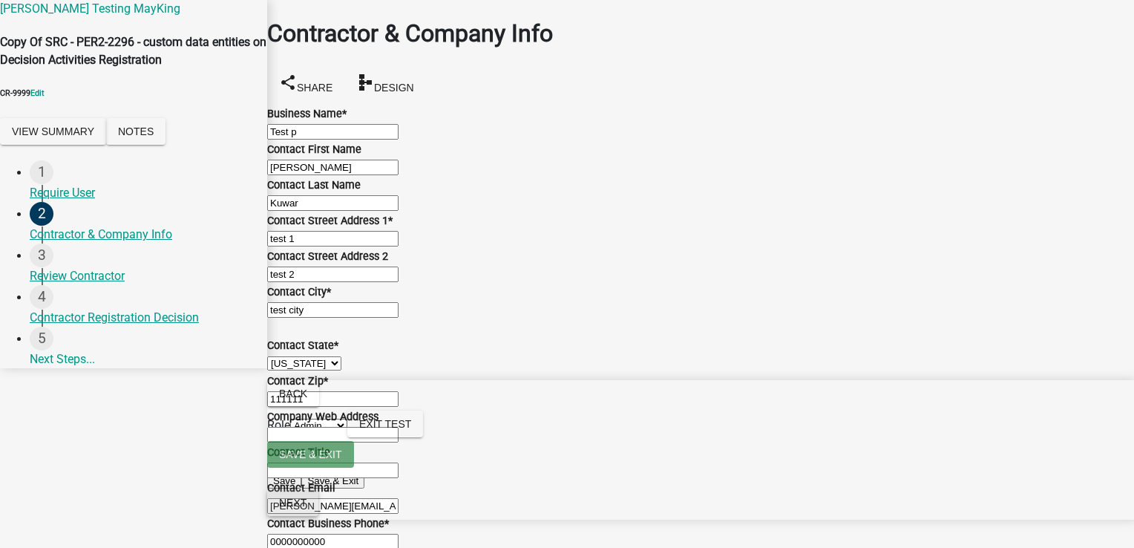
click at [307, 508] on span "Next" at bounding box center [292, 503] width 27 height 12
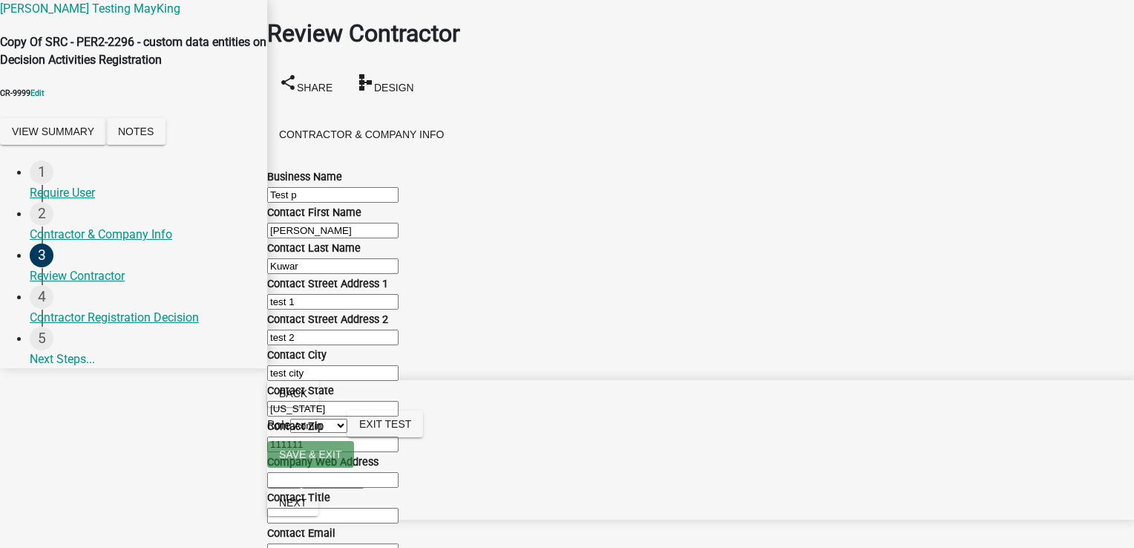
scroll to position [778, 0]
click at [307, 508] on span "Next" at bounding box center [292, 503] width 27 height 12
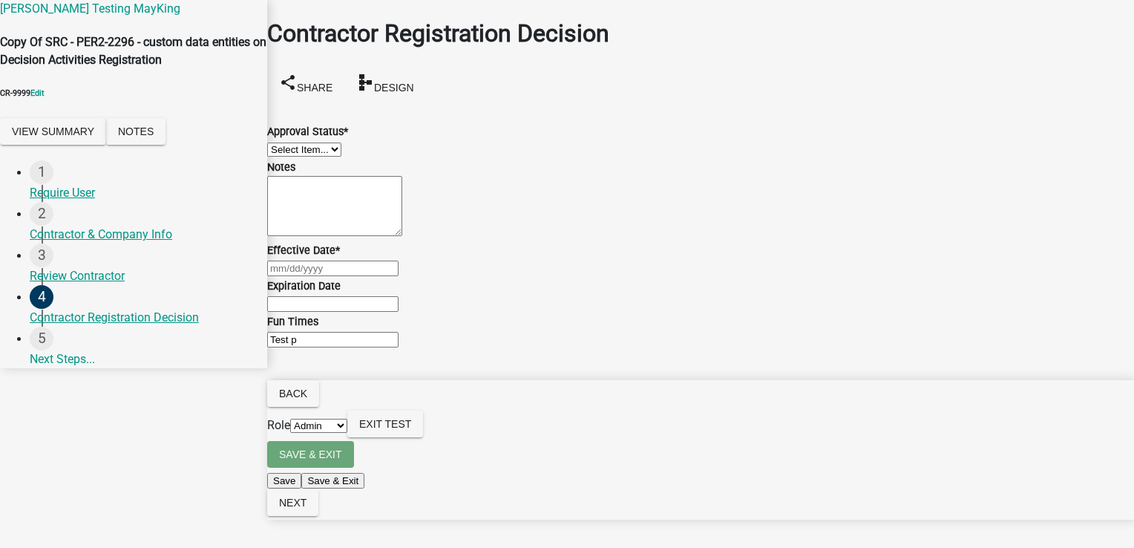
scroll to position [0, 0]
click at [341, 151] on select "Select Item... Approved Denied" at bounding box center [304, 149] width 74 height 14
click at [285, 142] on select "Select Item... Approved Denied" at bounding box center [304, 149] width 74 height 14
select select "4b86b809-39dd-4c68-9f3d-fdb3e7050482"
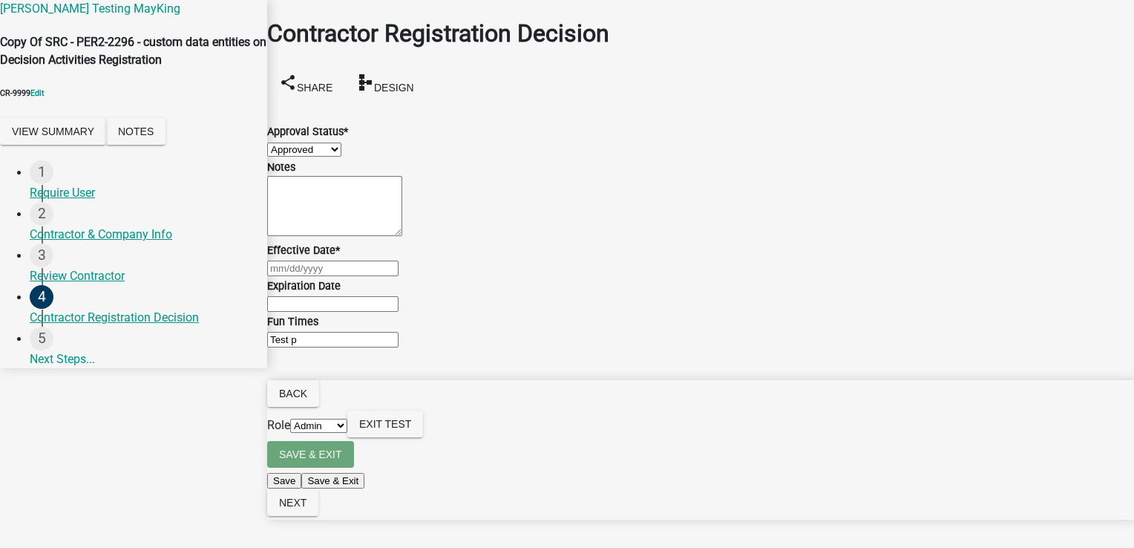
click at [402, 176] on textarea "Notes" at bounding box center [334, 206] width 135 height 60
type textarea "1233"
type input "[DATE]"
select select "9"
select select "2025"
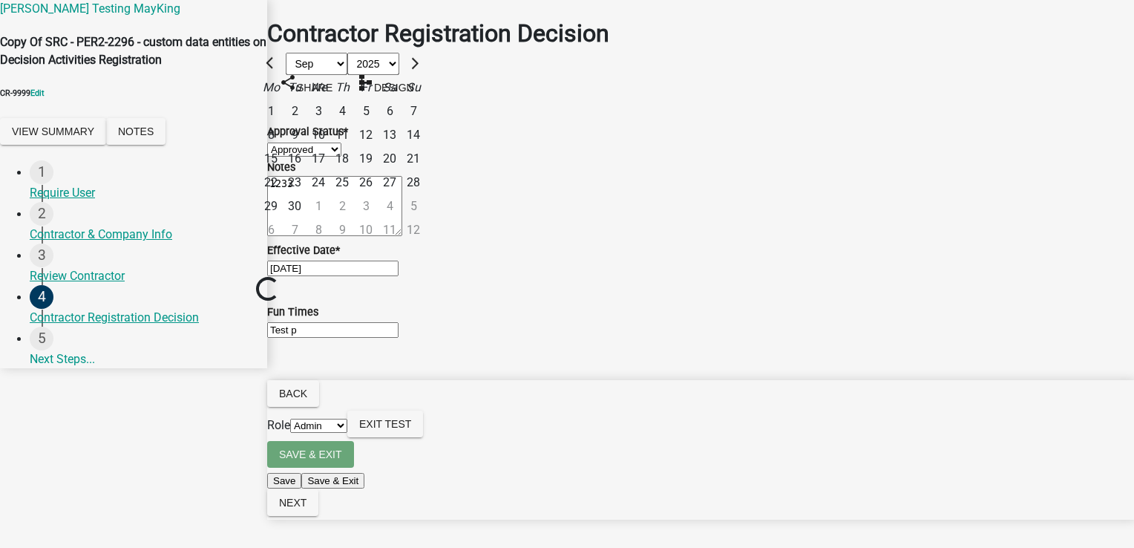
scroll to position [45, 0]
click at [592, 277] on div "[DATE] [PERSON_NAME] Apr May Jun [DATE] Aug Sep Oct Nov [DATE] 1526 1527 1528 1…" at bounding box center [700, 268] width 867 height 18
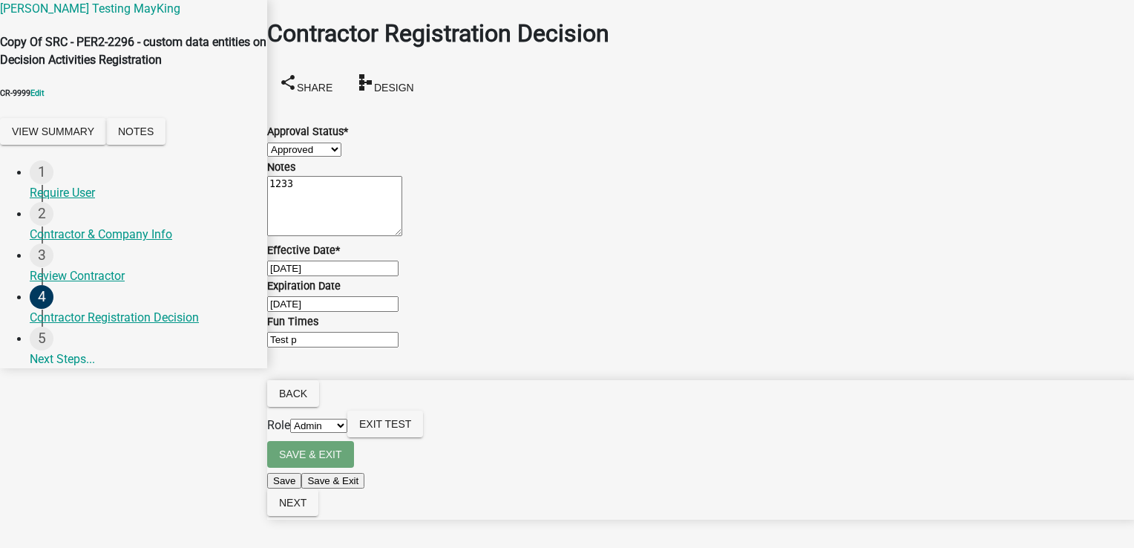
scroll to position [102, 0]
click at [318, 516] on button "Next" at bounding box center [292, 502] width 51 height 27
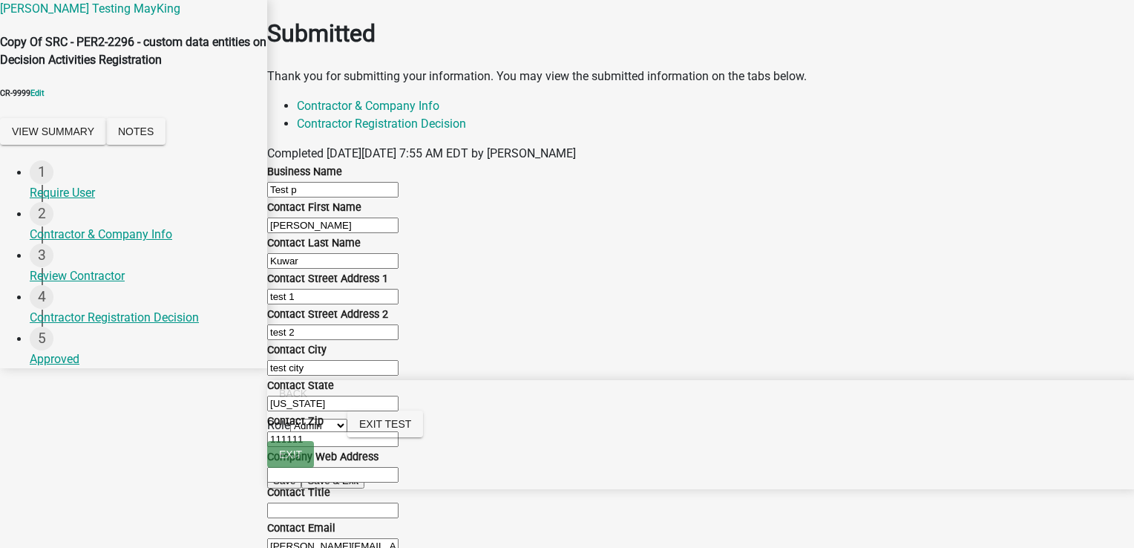
scroll to position [868, 0]
click at [411, 430] on span "Exit Test" at bounding box center [385, 424] width 52 height 12
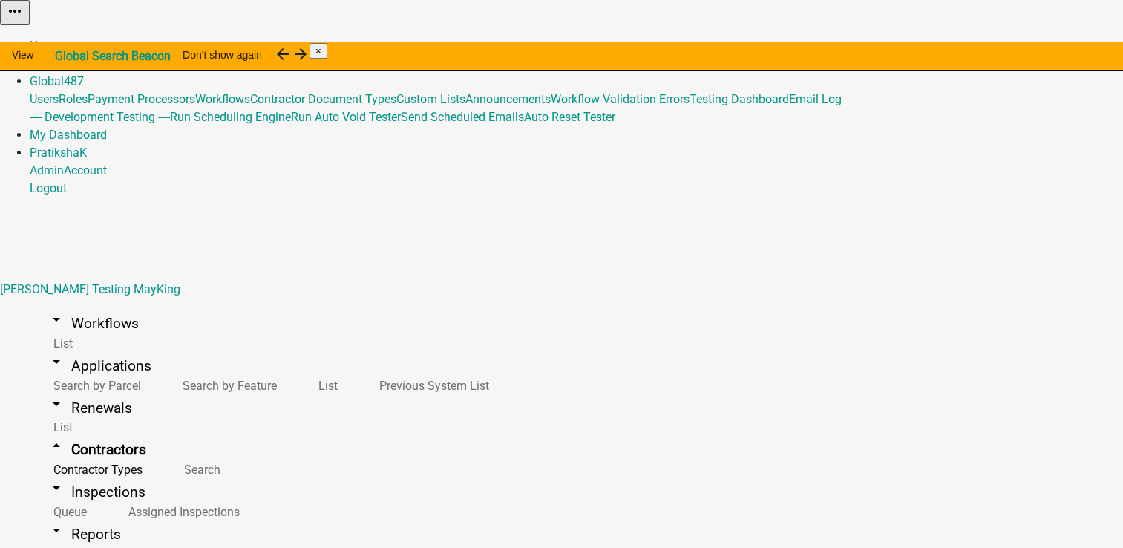
select select "2: Object"
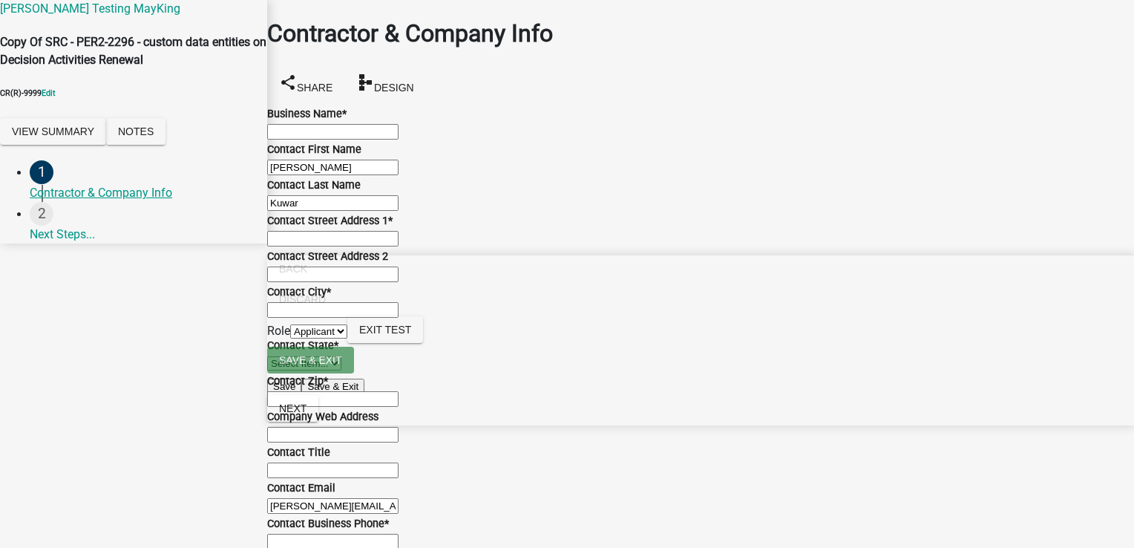
click at [347, 338] on select "Applicant Admin" at bounding box center [318, 331] width 57 height 14
select select "224ee69f-a489-44c5-a1d9-1833db8d0b63"
click at [347, 338] on select "Applicant Admin" at bounding box center [318, 331] width 57 height 14
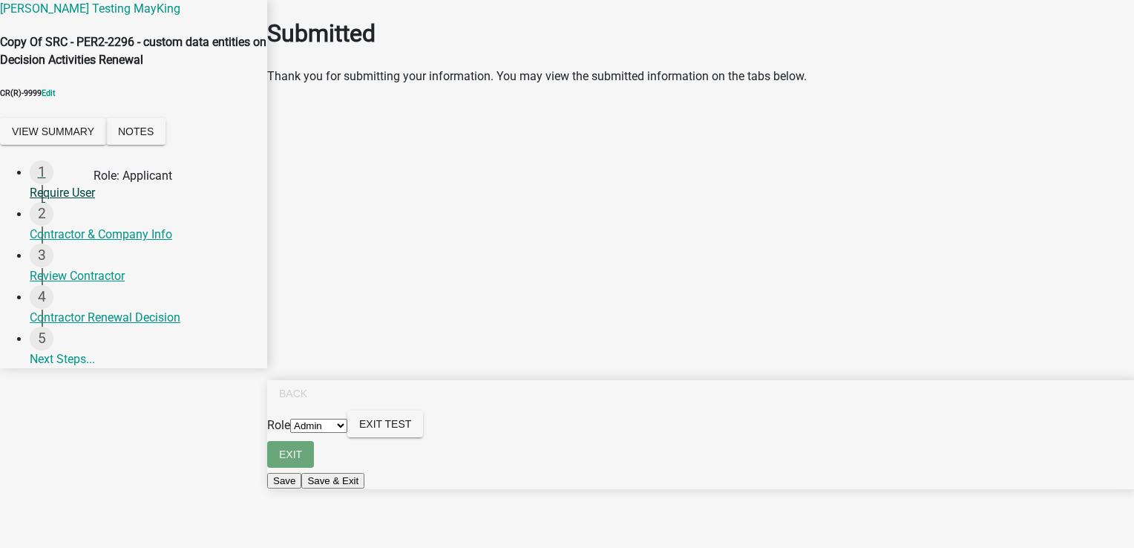
click at [76, 202] on div "1 Require User" at bounding box center [143, 181] width 226 height 42
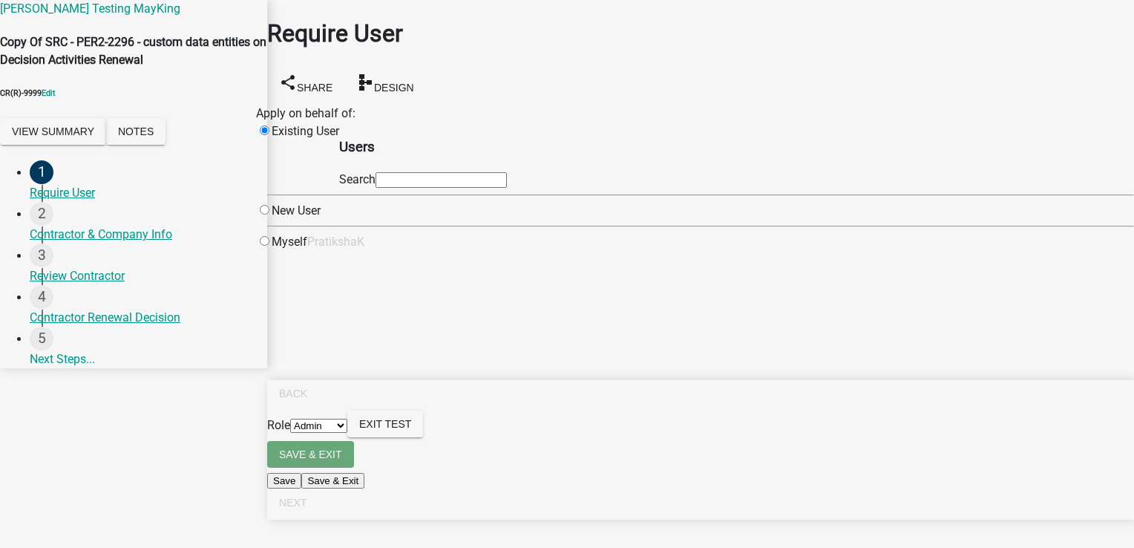
click at [307, 251] on div "Myself" at bounding box center [281, 242] width 51 height 18
click at [269, 246] on input "radio" at bounding box center [265, 241] width 10 height 10
radio input "true"
radio input "false"
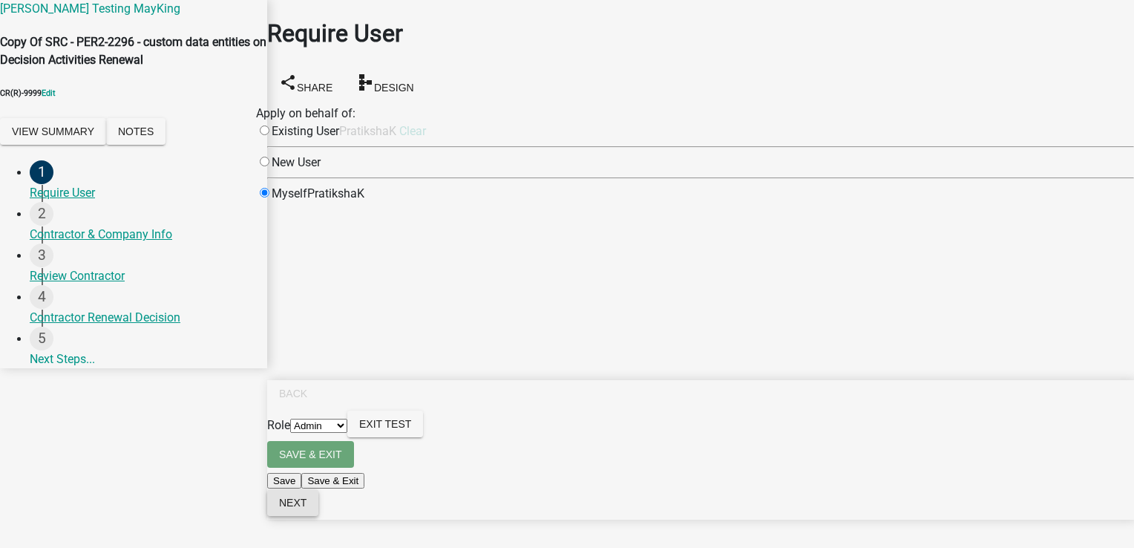
click at [307, 508] on span "Next" at bounding box center [292, 503] width 27 height 12
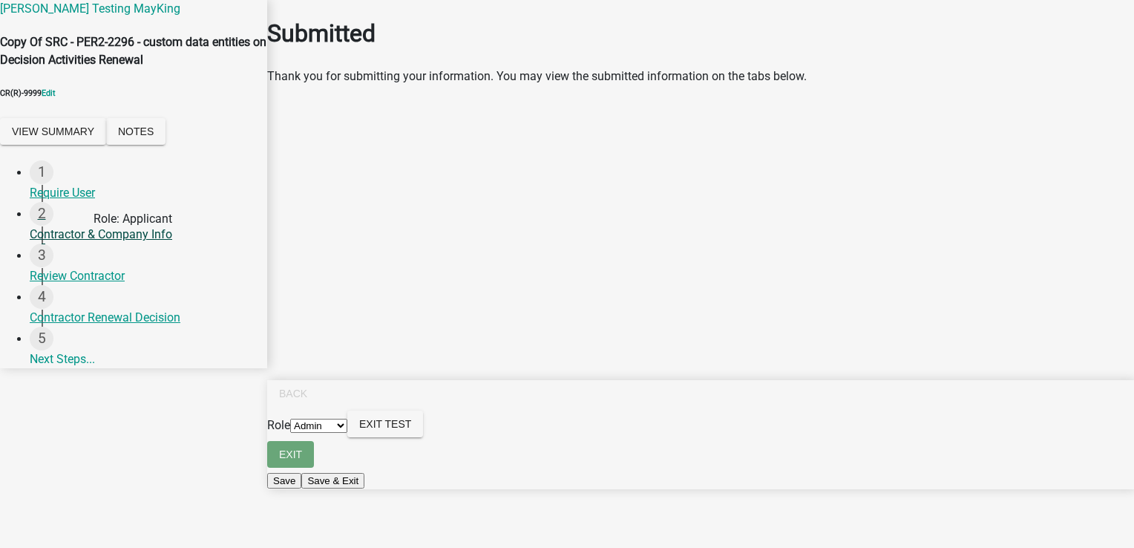
click at [62, 243] on div "2 Contractor & Company Info" at bounding box center [143, 223] width 226 height 42
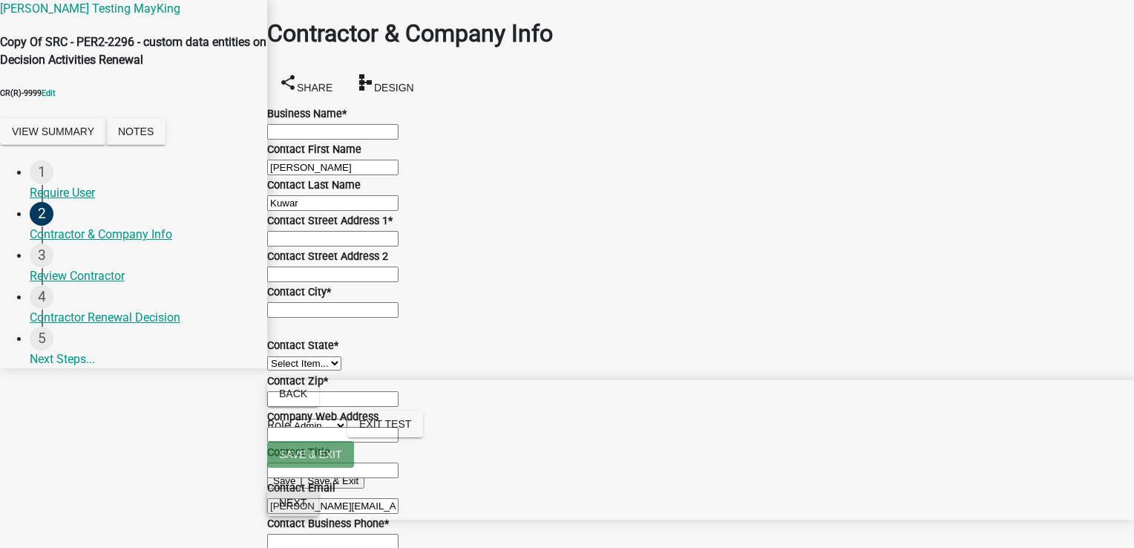
click at [307, 508] on span "Next" at bounding box center [292, 503] width 27 height 12
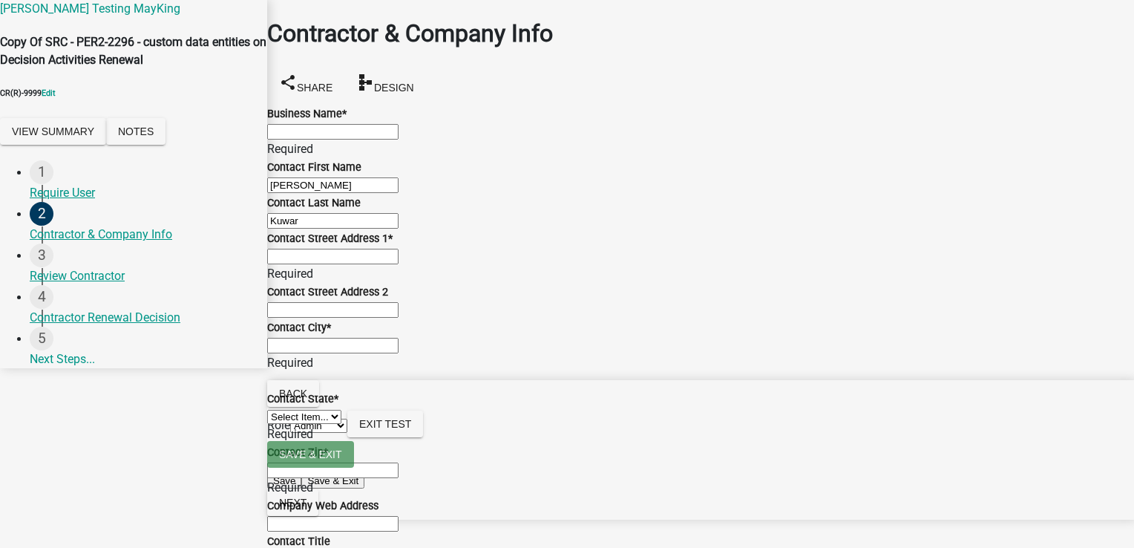
click at [395, 137] on input "Business Name *" at bounding box center [332, 132] width 131 height 16
type input "Test p"
type input "test 1"
type input "test 2"
type input "test city"
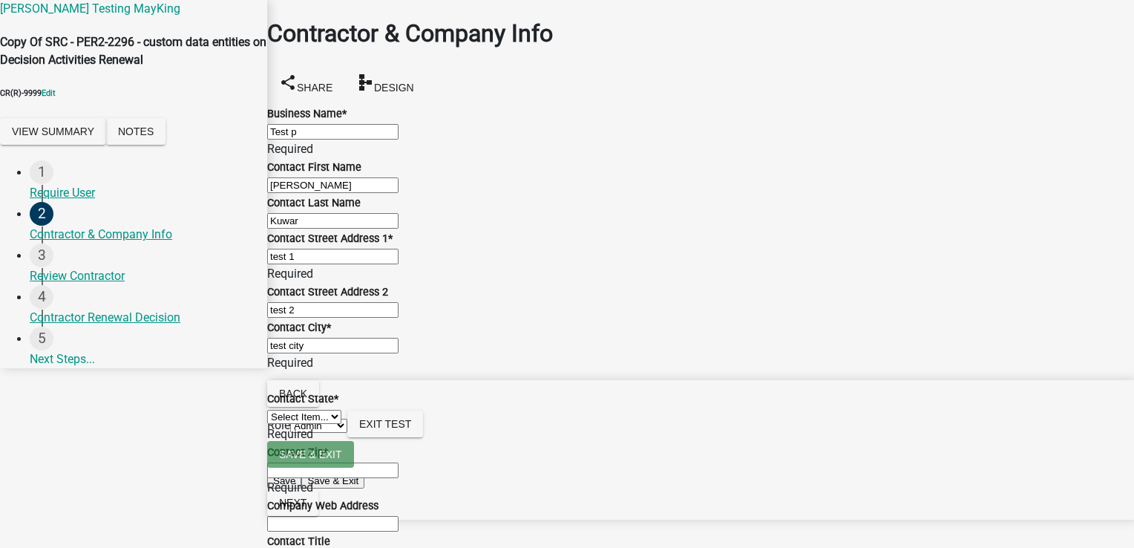
select select "IN"
type input "111111"
type input "0000000000"
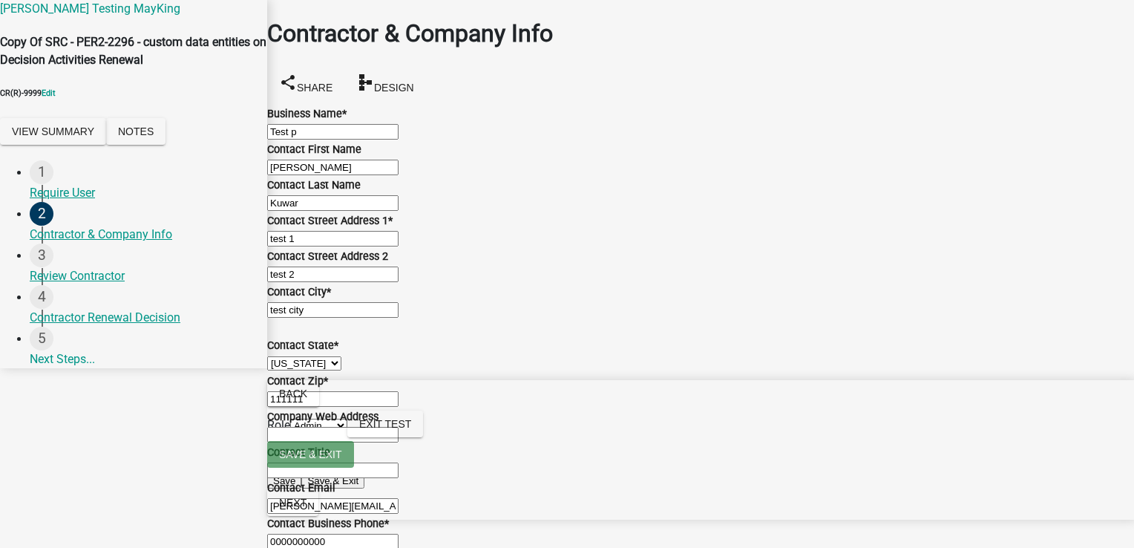
scroll to position [790, 0]
click at [318, 516] on button "Next" at bounding box center [292, 502] width 51 height 27
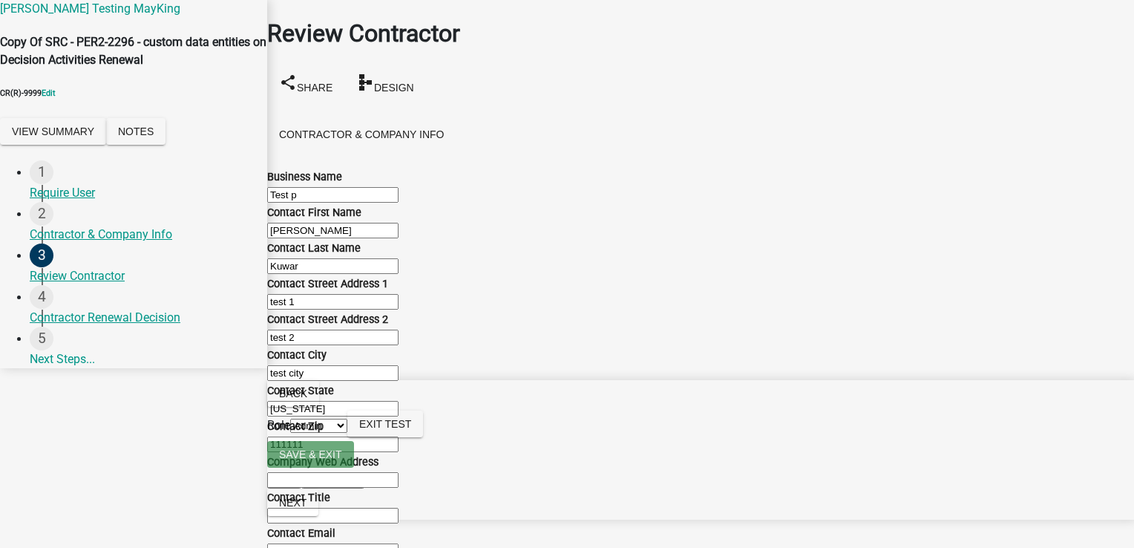
scroll to position [778, 0]
click at [307, 508] on span "Next" at bounding box center [292, 503] width 27 height 12
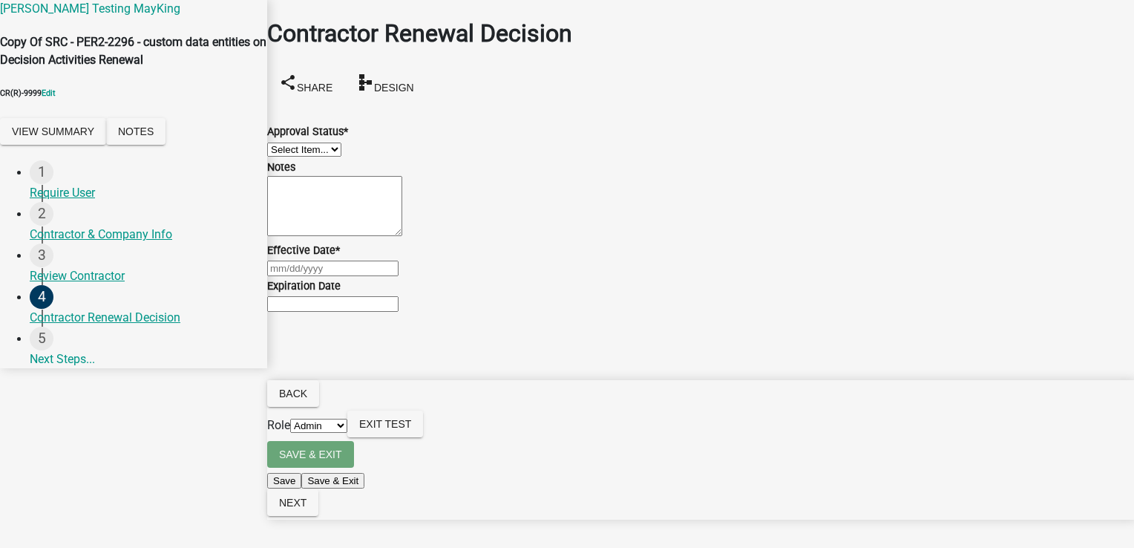
scroll to position [22, 0]
click at [335, 142] on select "Select Item... Approved Denied" at bounding box center [304, 149] width 74 height 14
click at [285, 142] on select "Select Item... Approved Denied" at bounding box center [304, 149] width 74 height 14
select select "30db8998-795d-4bbe-8e49-f1ade8865815"
click at [360, 230] on textarea "Notes" at bounding box center [334, 206] width 135 height 60
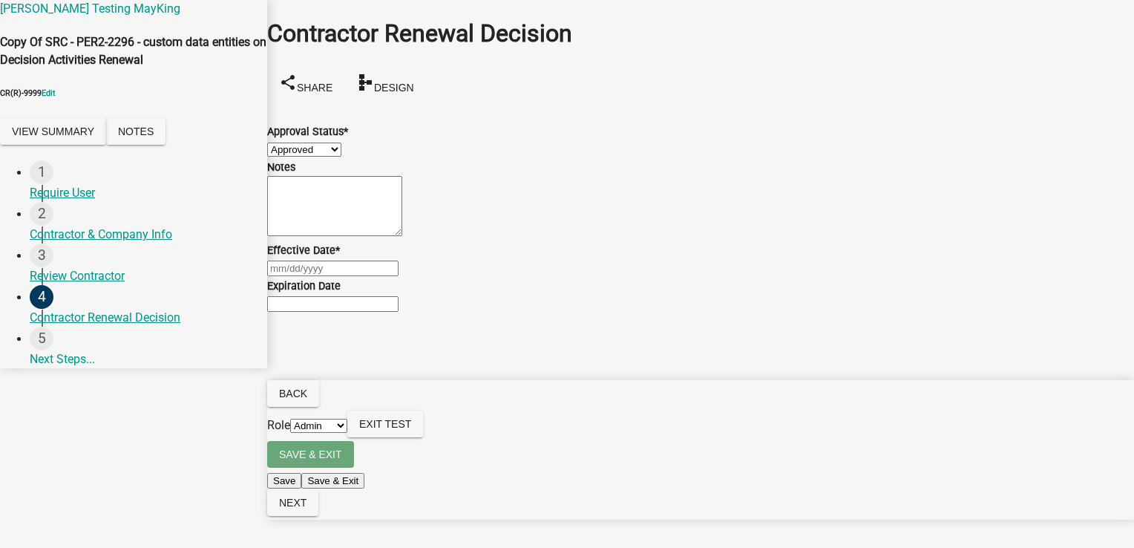
type textarea "1233"
type input "[DATE]"
select select "9"
select select "2025"
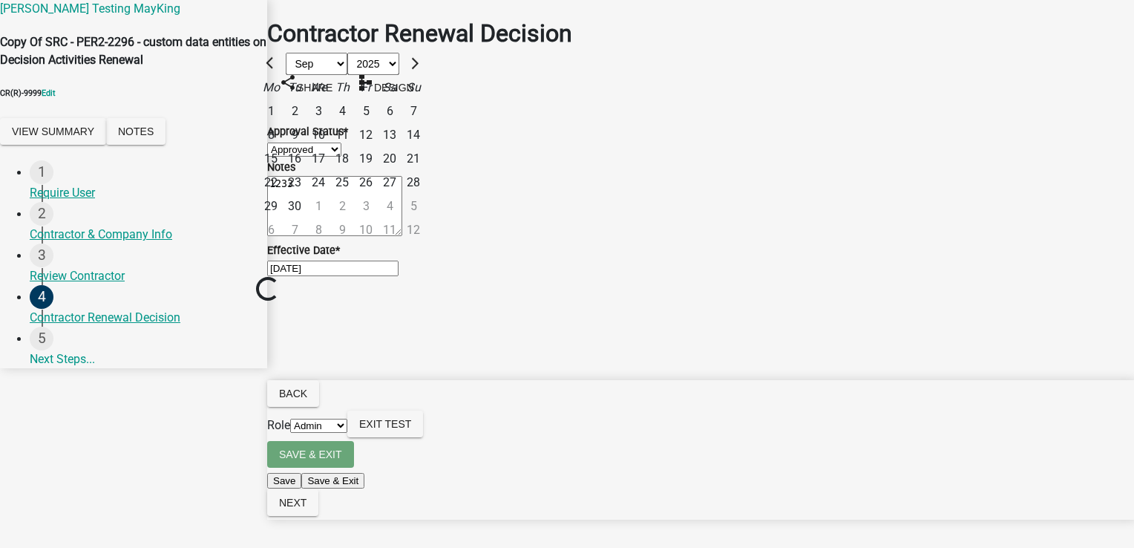
scroll to position [0, 0]
click at [553, 277] on wm-data-entity-input "Effective Date * [DATE] [PERSON_NAME] Feb Mar Apr May Jun [DATE] Aug Sep Oct No…" at bounding box center [700, 259] width 867 height 36
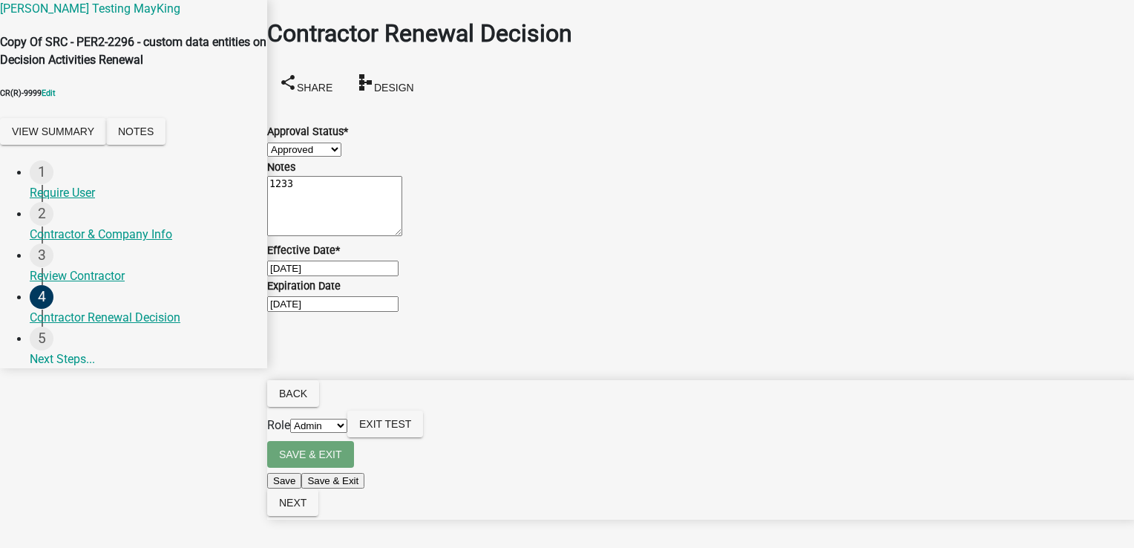
scroll to position [22, 0]
click at [307, 508] on span "Next" at bounding box center [292, 503] width 27 height 12
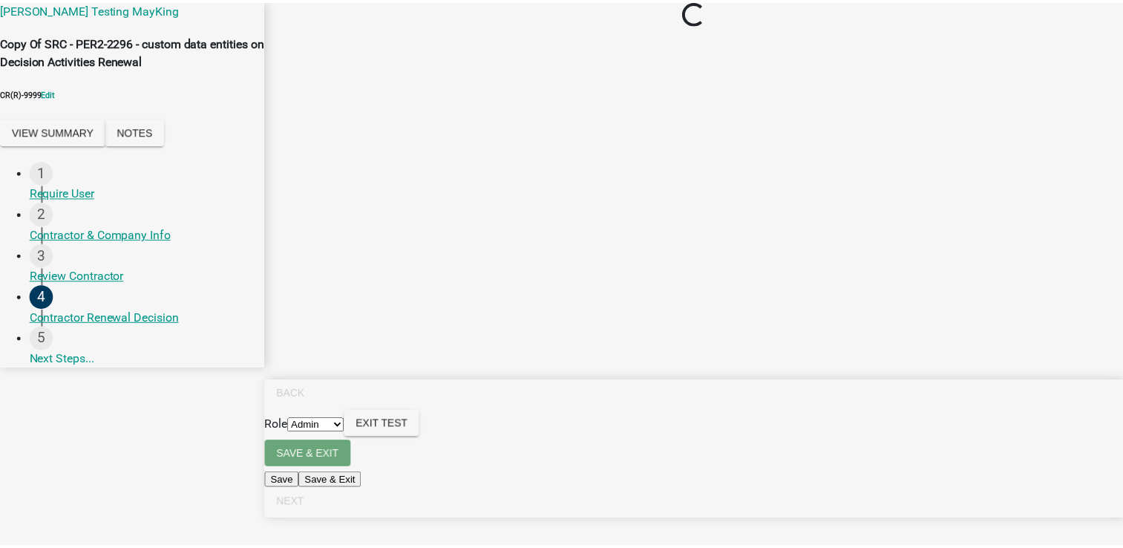
scroll to position [0, 0]
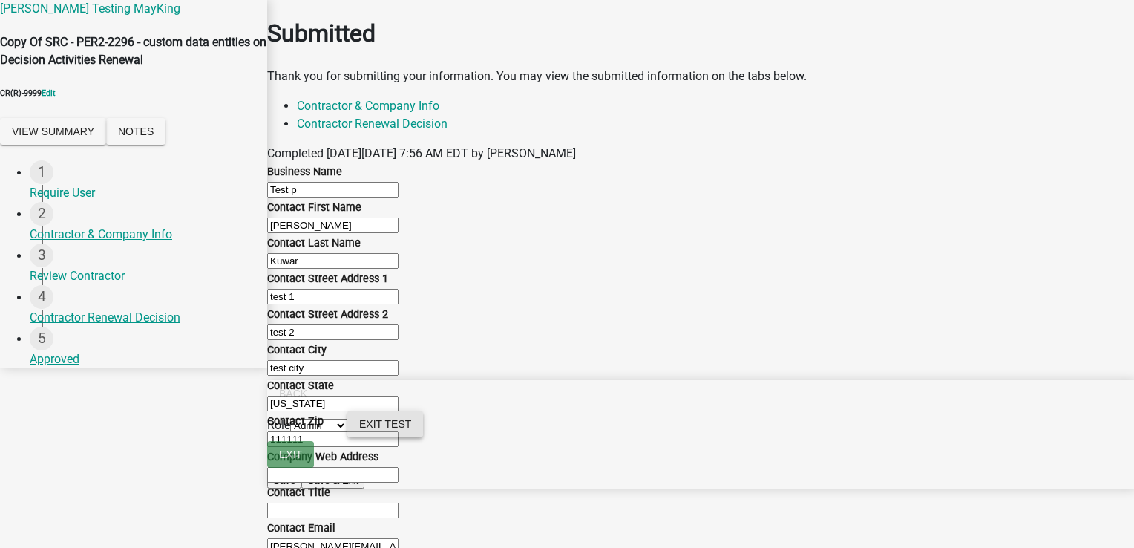
click at [411, 430] on span "Exit Test" at bounding box center [385, 424] width 52 height 12
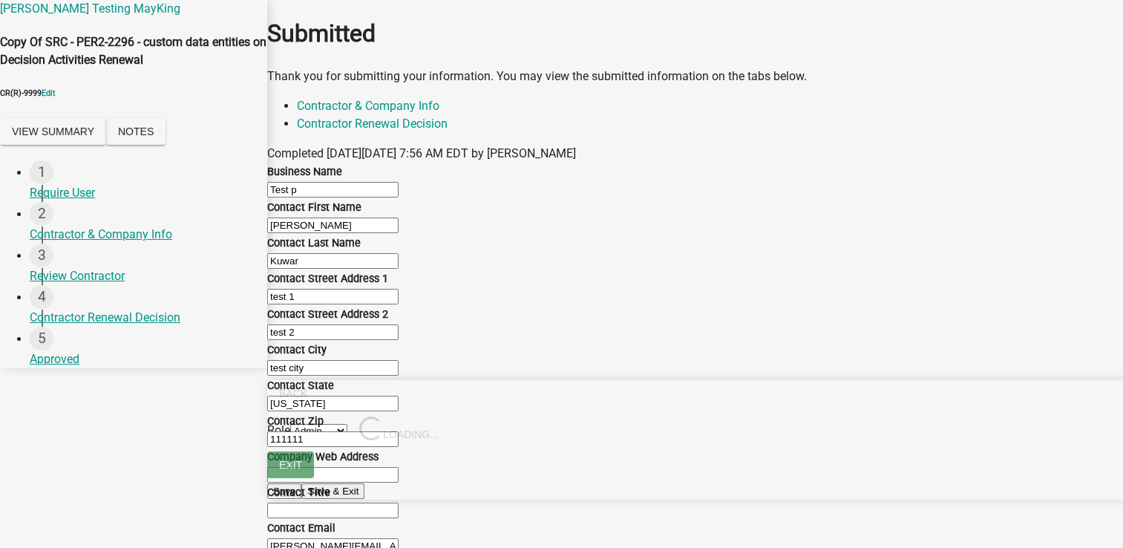
select select "2: Object"
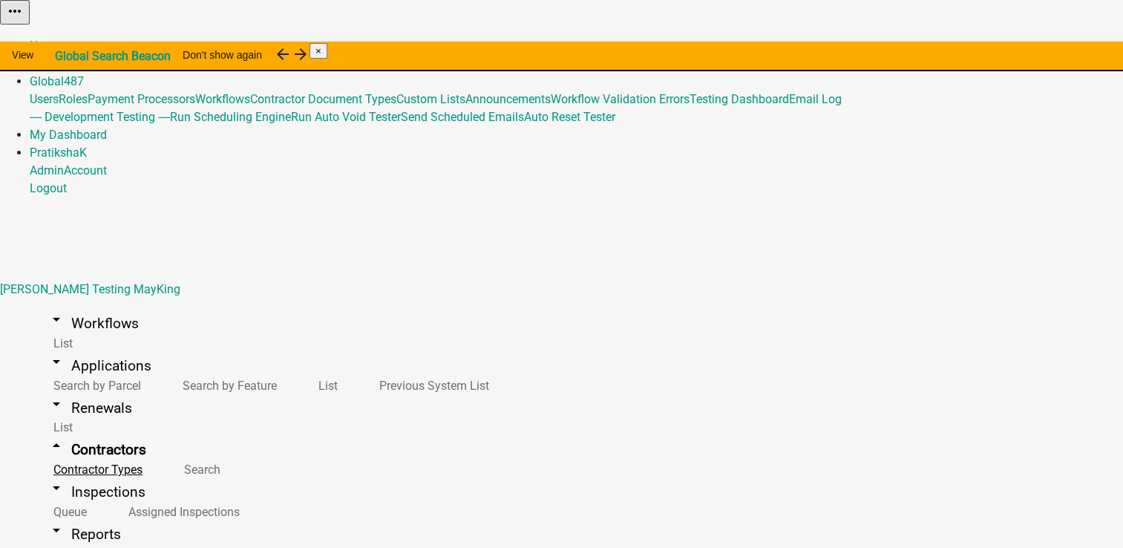
click at [58, 453] on link "Contractor Types" at bounding box center [95, 469] width 131 height 32
click at [61, 39] on link "Home" at bounding box center [45, 46] width 31 height 14
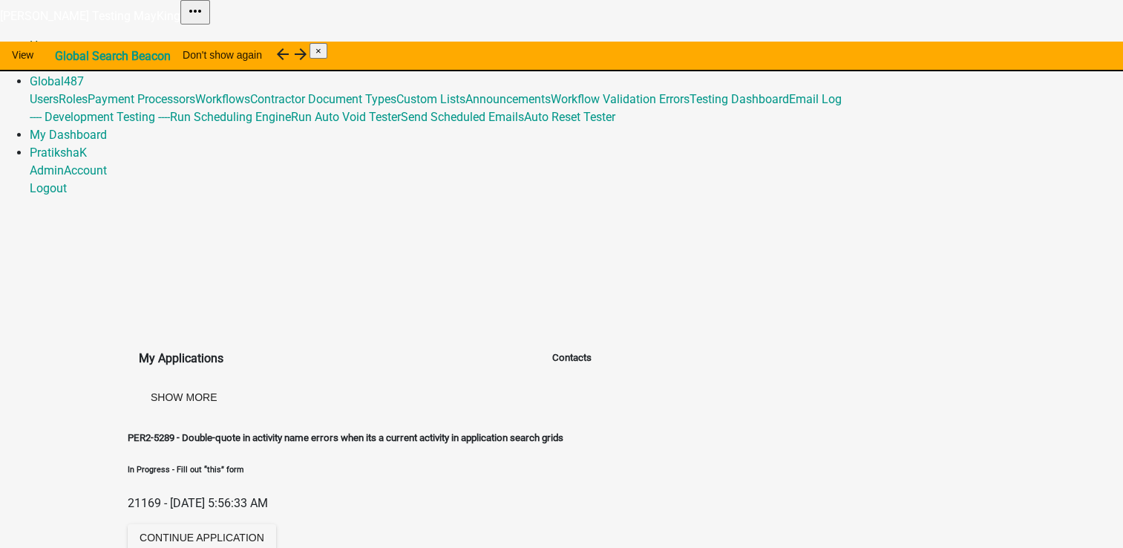
click at [61, 39] on link "Home" at bounding box center [45, 46] width 31 height 14
click at [64, 56] on link "Admin" at bounding box center [47, 63] width 34 height 14
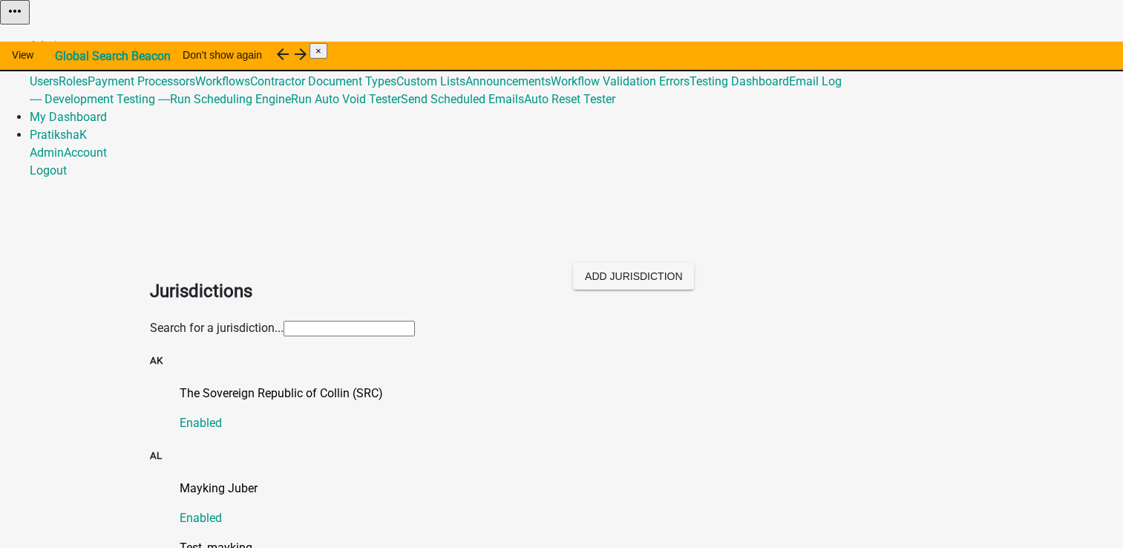
click at [415, 321] on input "text" at bounding box center [349, 329] width 131 height 16
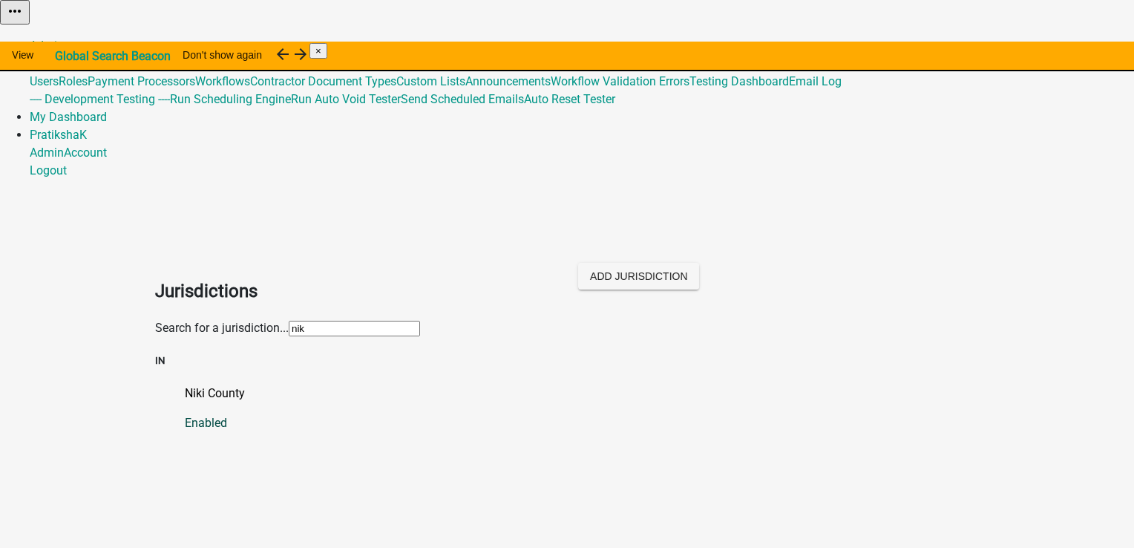
type input "nik"
click at [197, 384] on p "Niki County" at bounding box center [582, 393] width 794 height 18
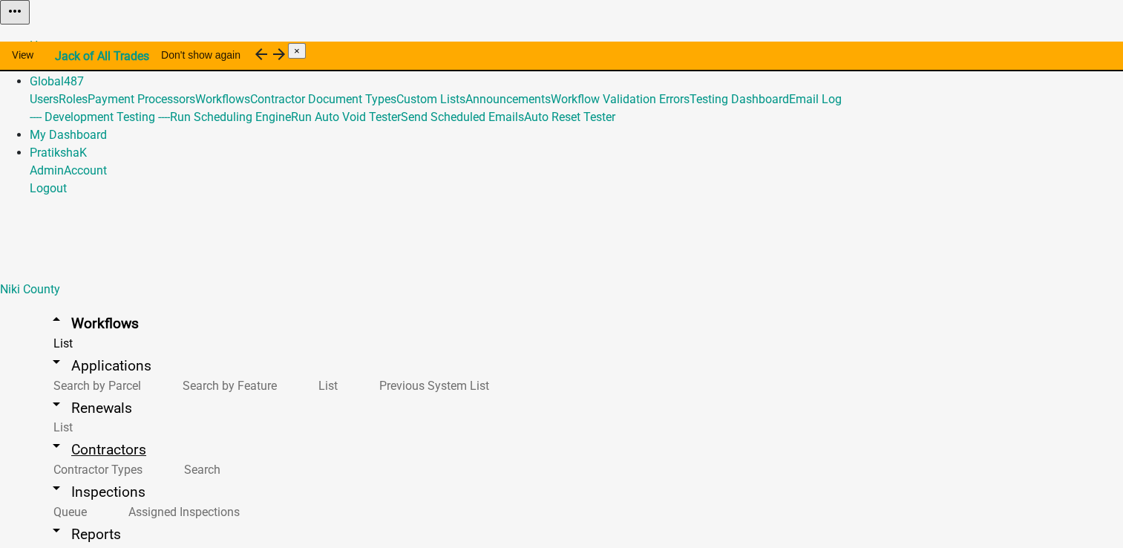
click at [83, 432] on link "arrow_drop_down Contractors" at bounding box center [97, 449] width 134 height 35
click at [82, 453] on link "Contractor Types" at bounding box center [95, 469] width 131 height 32
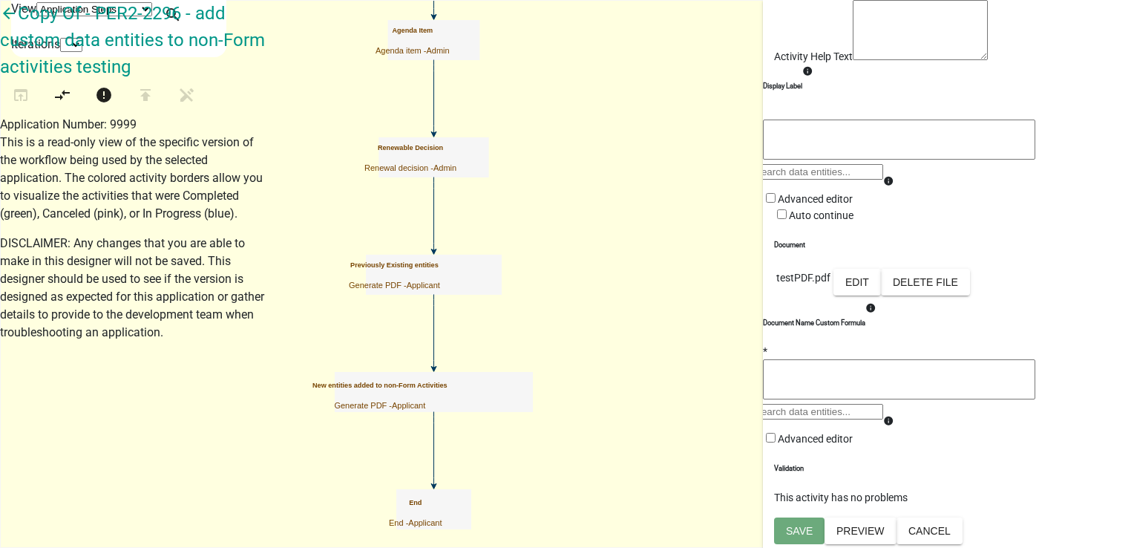
scroll to position [263, 0]
click at [881, 269] on button "Edit" at bounding box center [856, 282] width 47 height 27
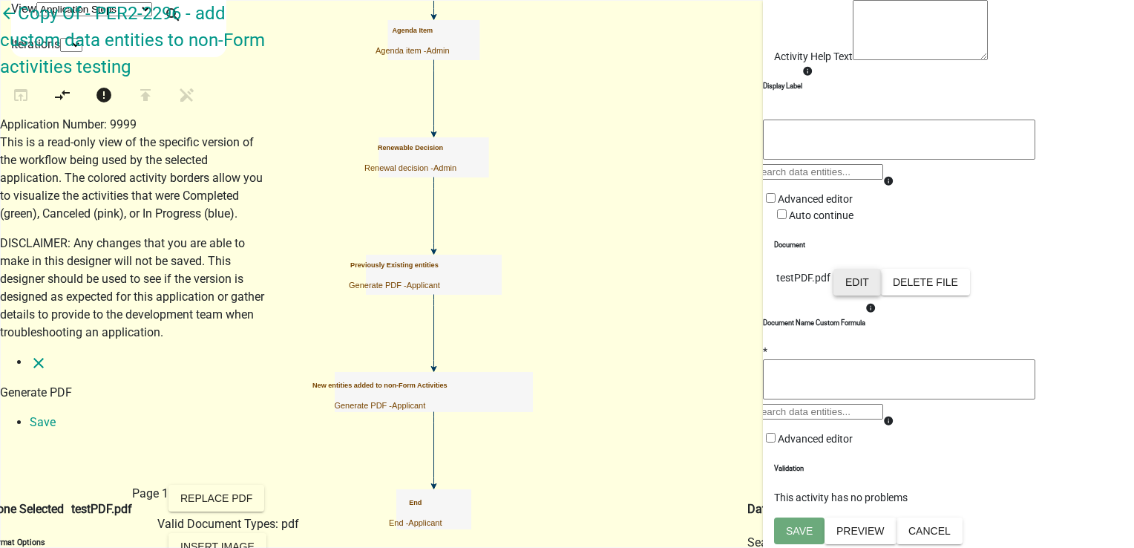
scroll to position [0, 0]
select select
click at [30, 354] on icon "close" at bounding box center [39, 363] width 18 height 18
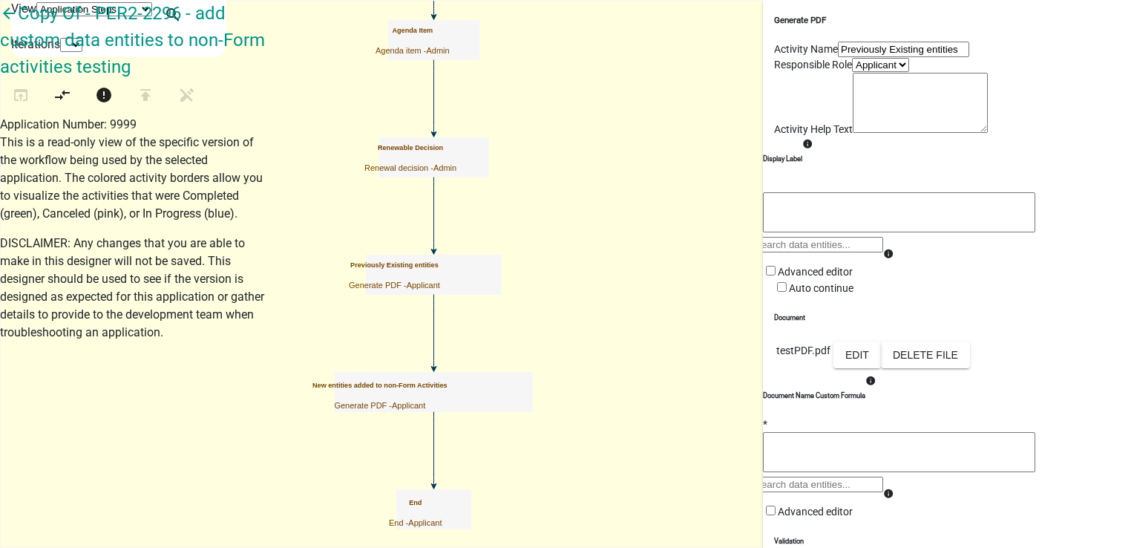
scroll to position [263, 0]
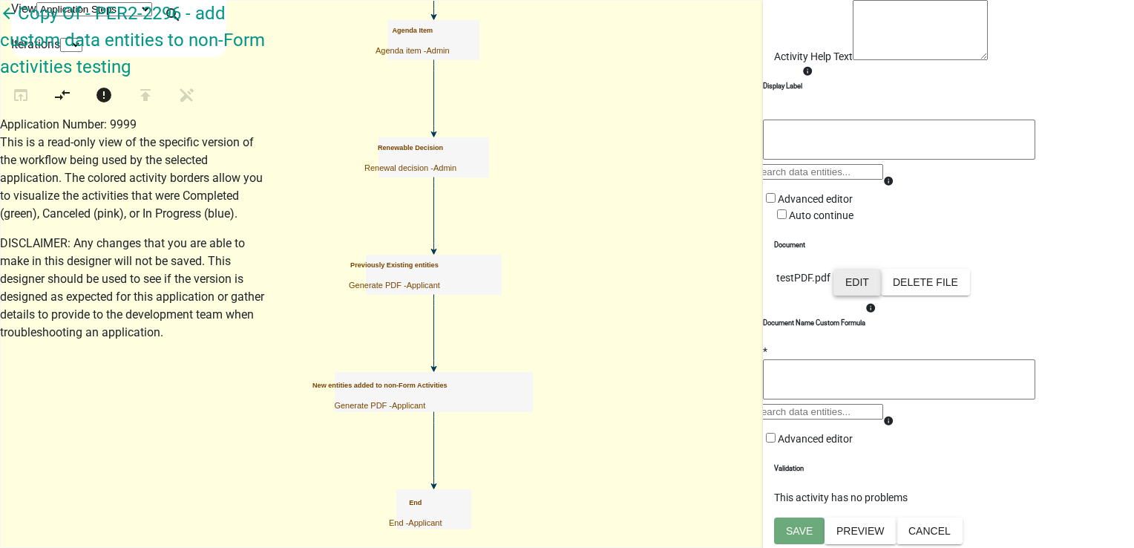
click at [881, 269] on button "Edit" at bounding box center [856, 282] width 47 height 27
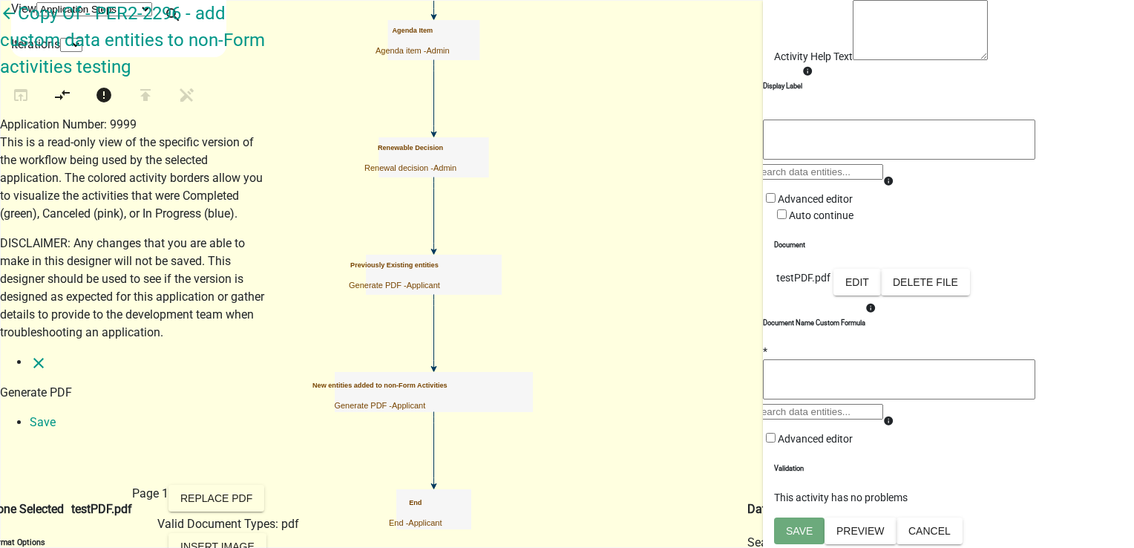
select select
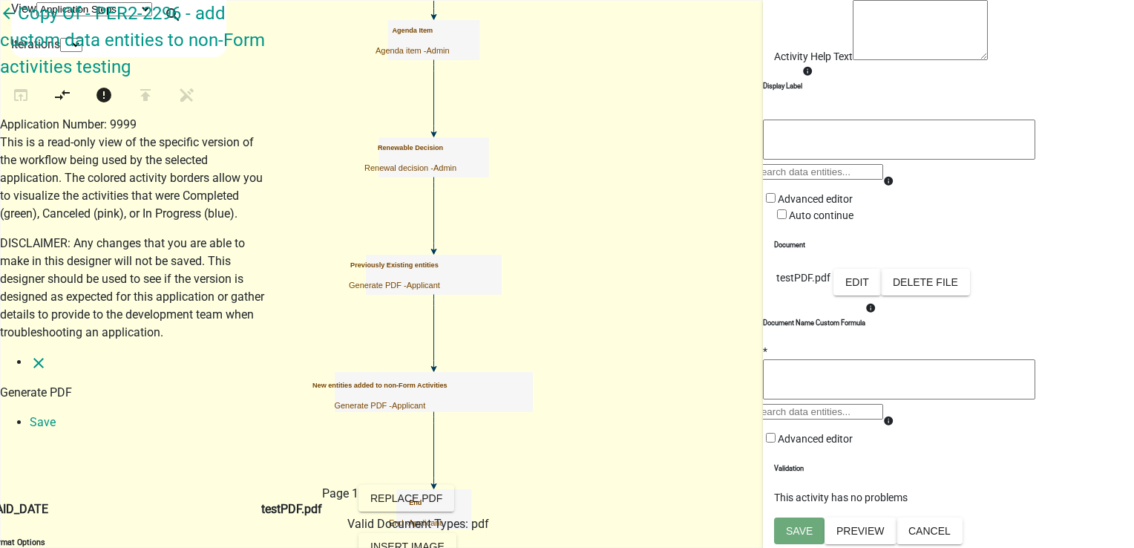
scroll to position [0, 0]
click at [30, 354] on icon "close" at bounding box center [39, 363] width 18 height 18
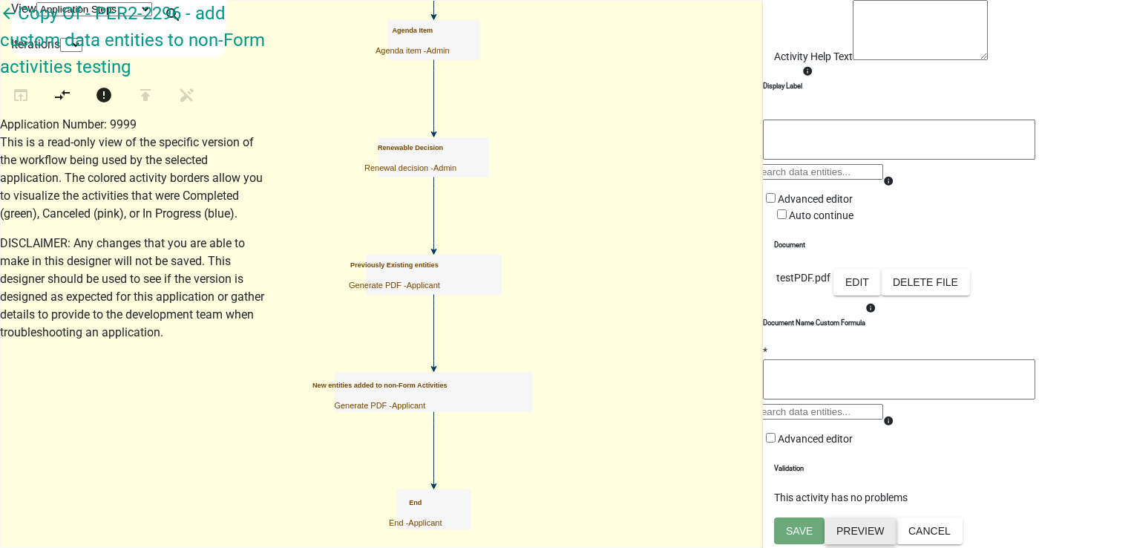
click at [862, 533] on button "Preview" at bounding box center [861, 530] width 72 height 27
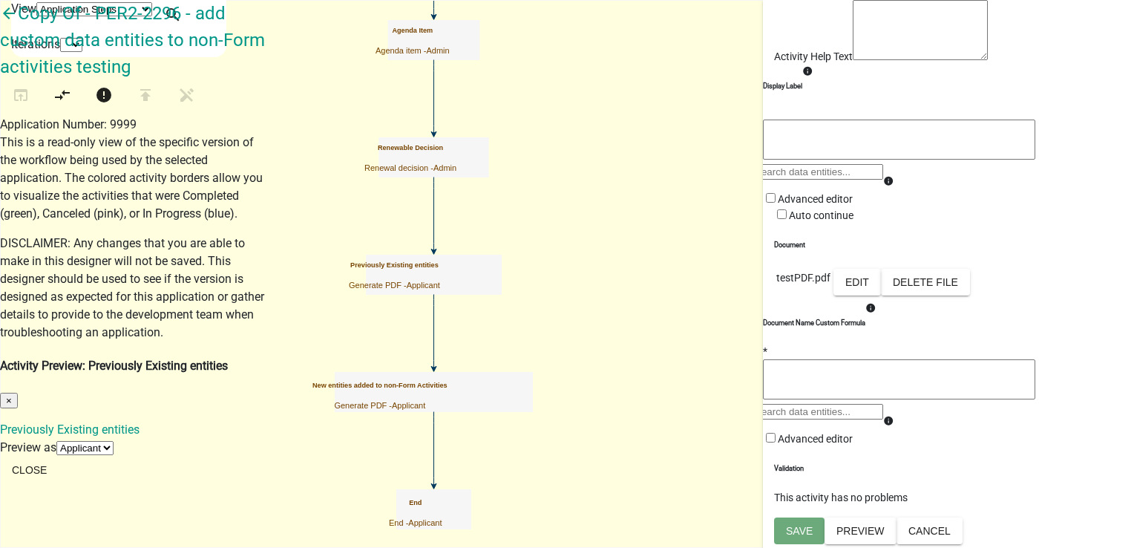
click at [12, 395] on span "×" at bounding box center [9, 400] width 6 height 11
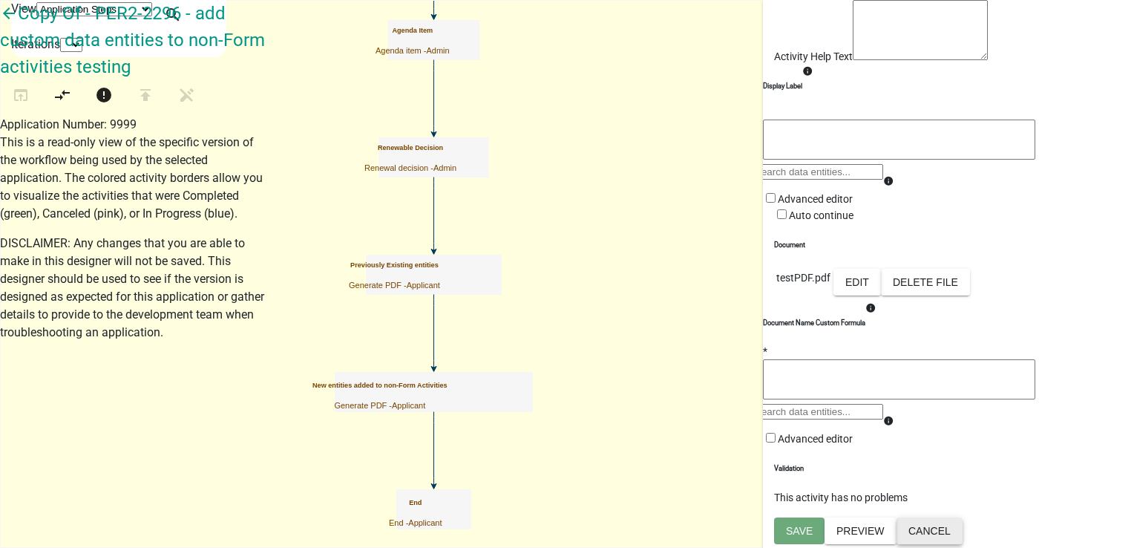
click at [963, 526] on button "Cancel" at bounding box center [930, 530] width 66 height 27
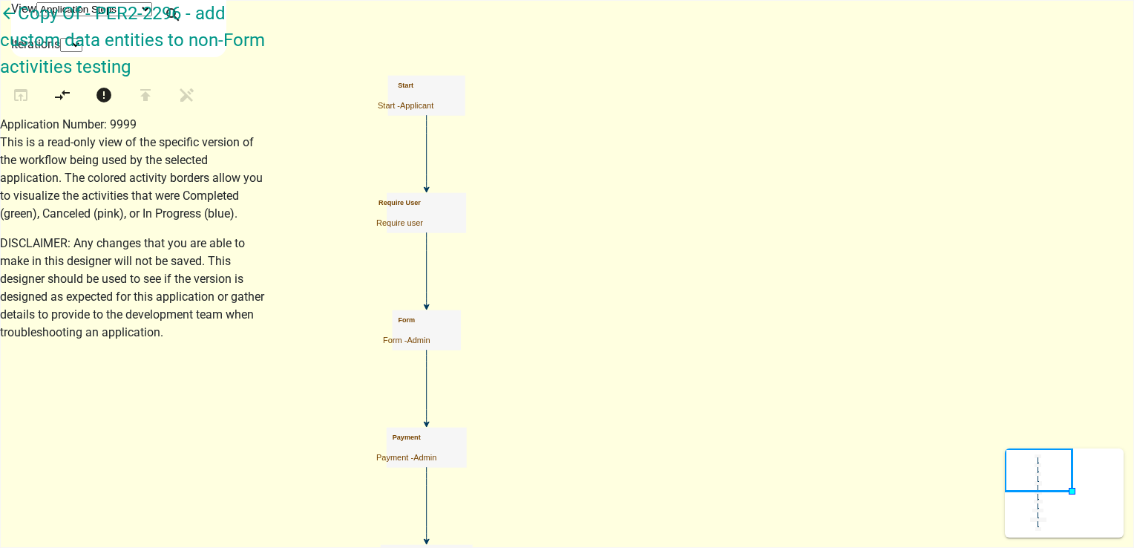
click at [436, 442] on h5 "Payment" at bounding box center [406, 437] width 60 height 8
select select "224EE69F-A489-44C5-A1D9-1833DB8D0B63"
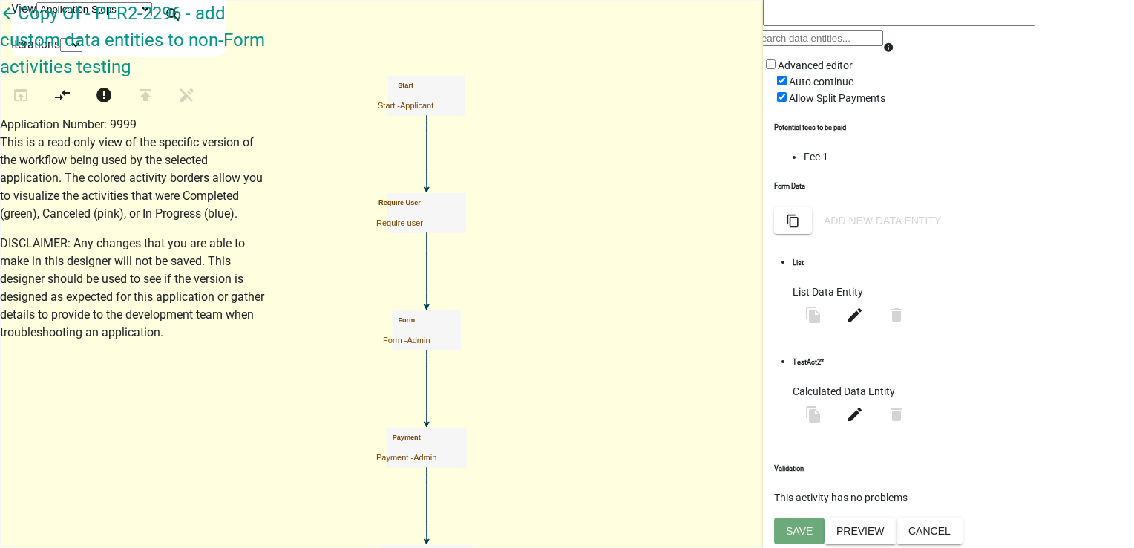
scroll to position [301, 0]
click at [804, 165] on li "Fee 1" at bounding box center [963, 157] width 319 height 16
click at [868, 529] on button "Preview" at bounding box center [861, 530] width 72 height 27
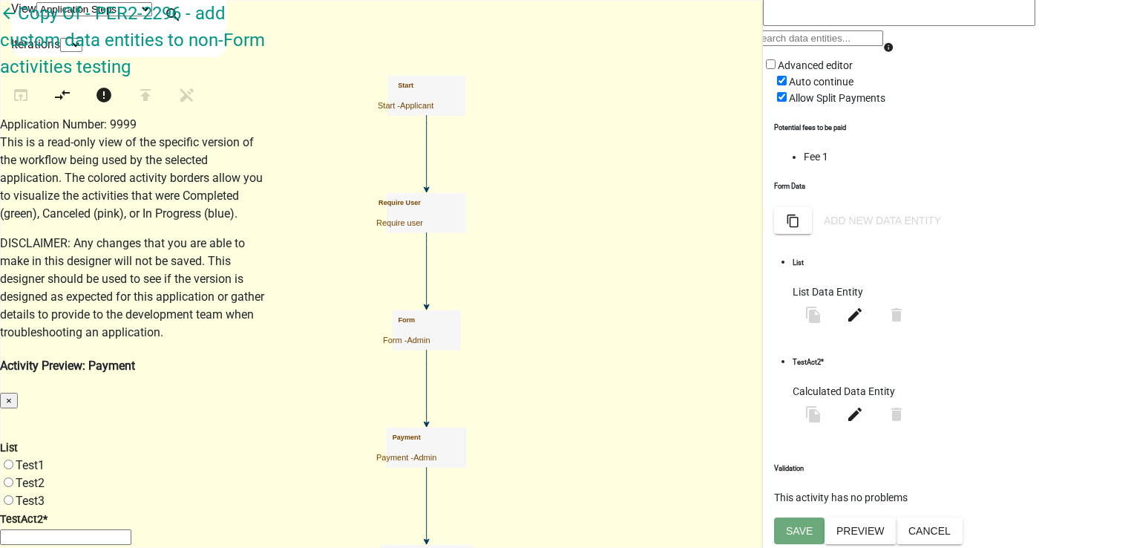
scroll to position [28, 0]
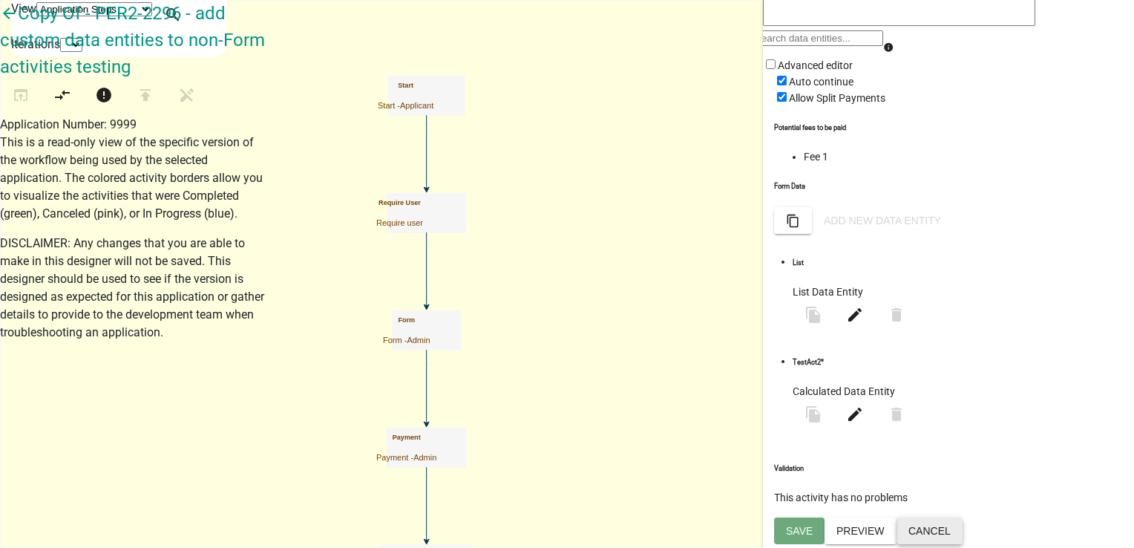
click at [963, 523] on button "Cancel" at bounding box center [930, 530] width 66 height 27
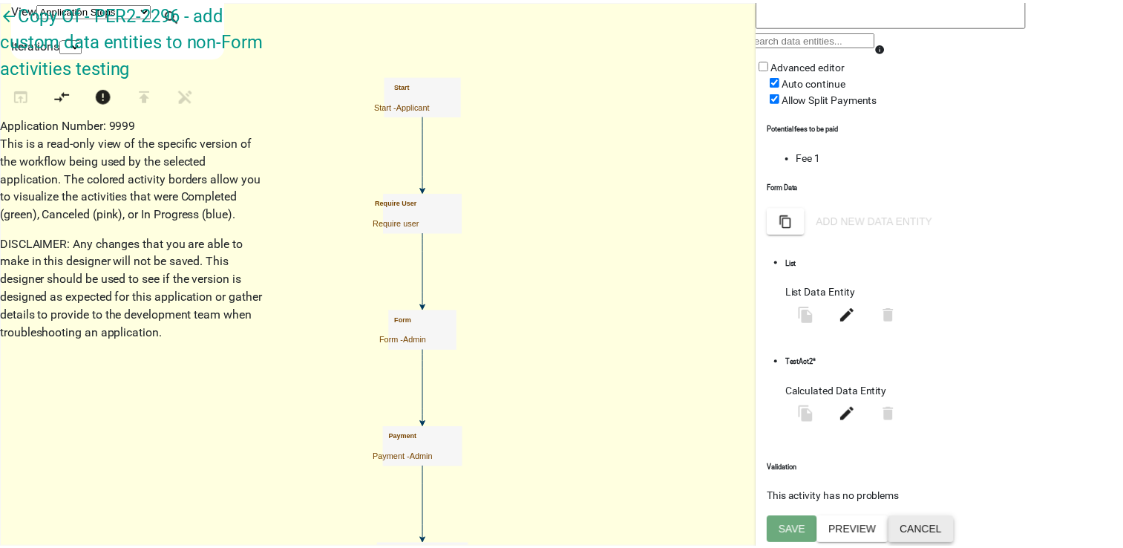
scroll to position [0, 0]
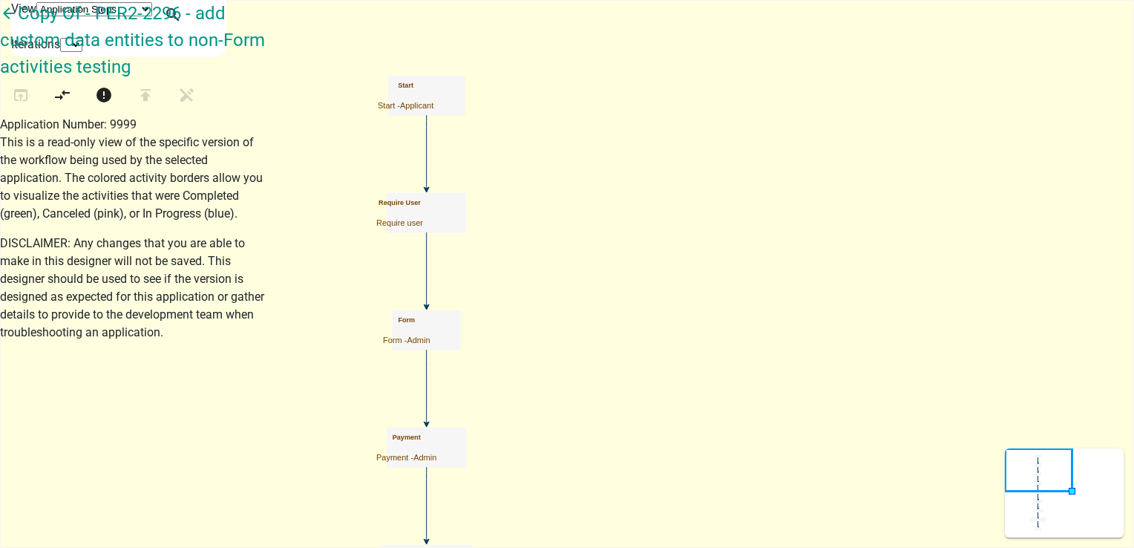
click at [469, 272] on icon "Start Start - Applicant Require User Require user Form Form - Admin Previously …" at bounding box center [567, 528] width 1133 height 1055
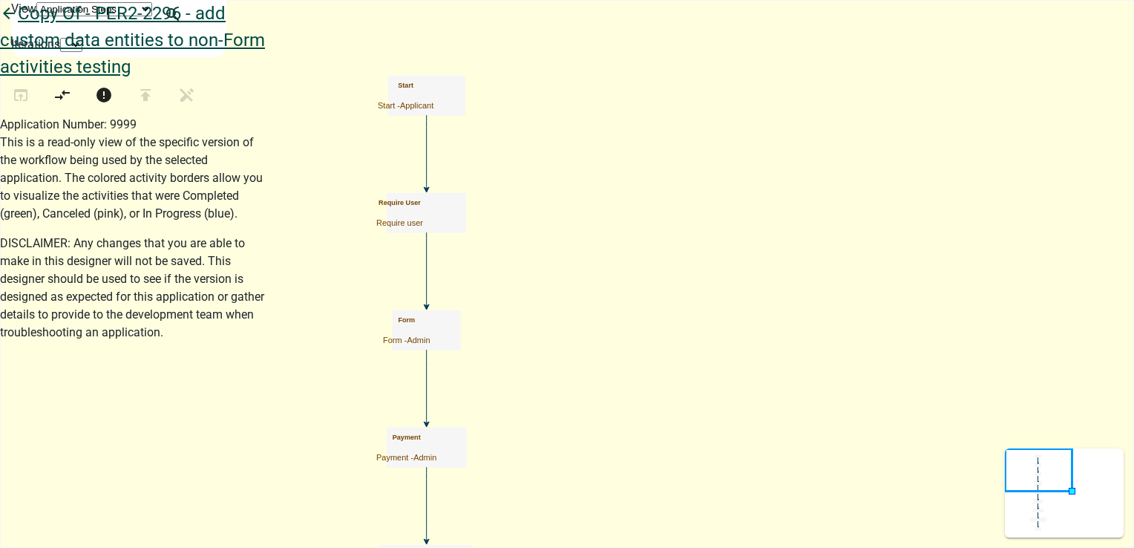
click at [18, 25] on icon "arrow_back" at bounding box center [9, 14] width 18 height 21
